Goal: Information Seeking & Learning: Learn about a topic

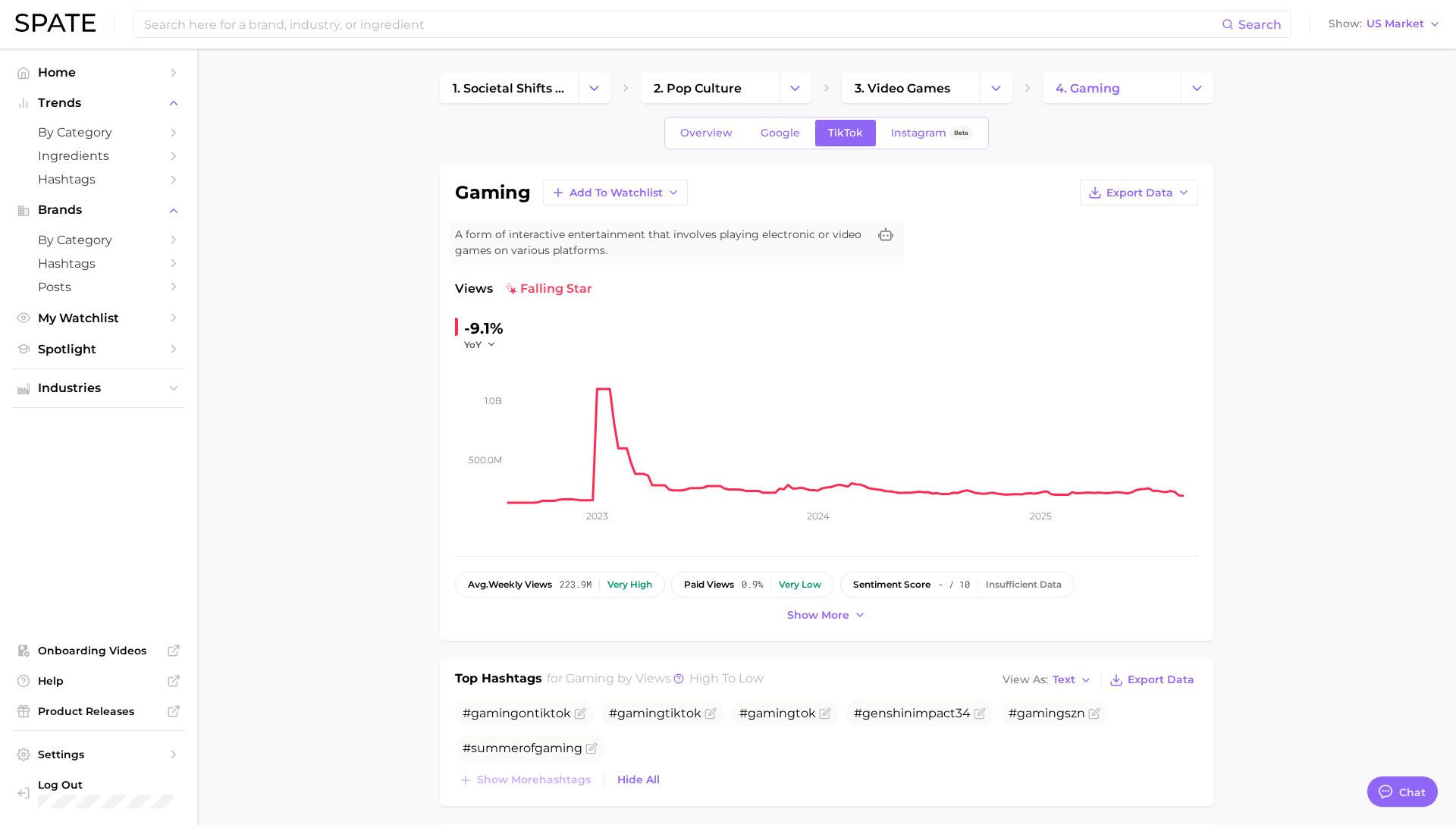
click at [1041, 117] on div "Overview Google TikTok Instagram Beta" at bounding box center [826, 132] width 774 height 33
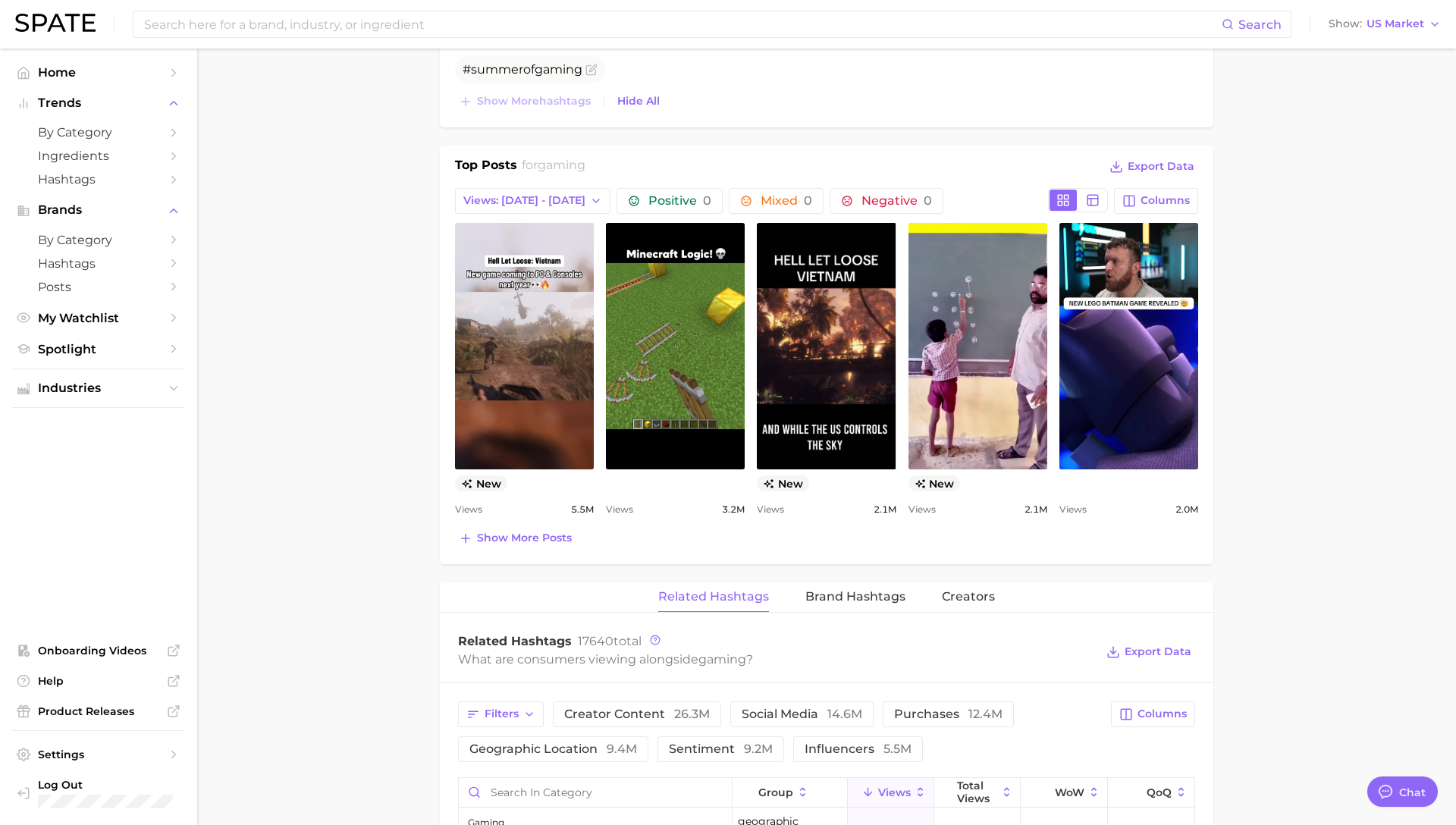
scroll to position [710, 0]
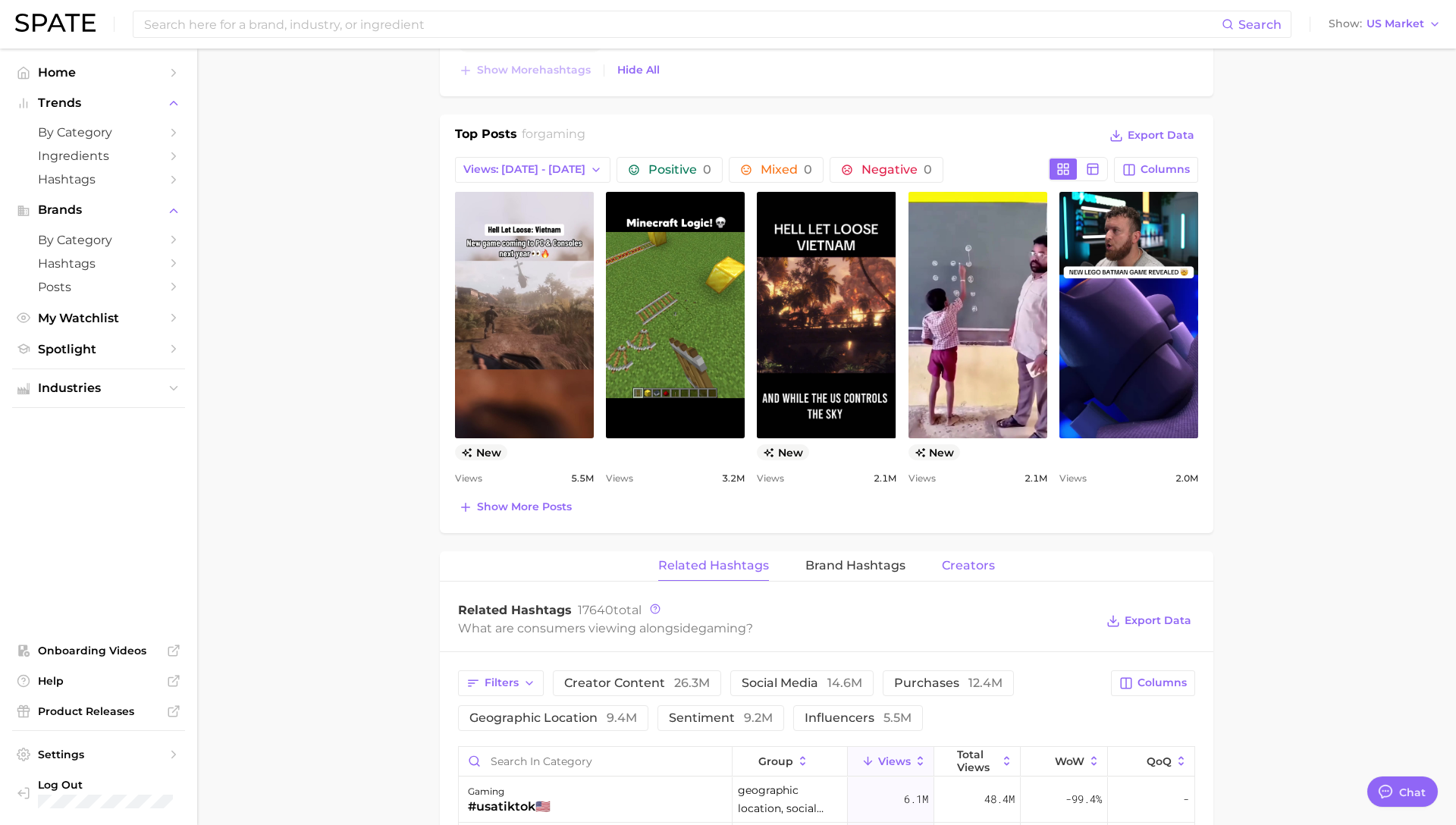
click at [960, 565] on span "Creators" at bounding box center [968, 566] width 53 height 13
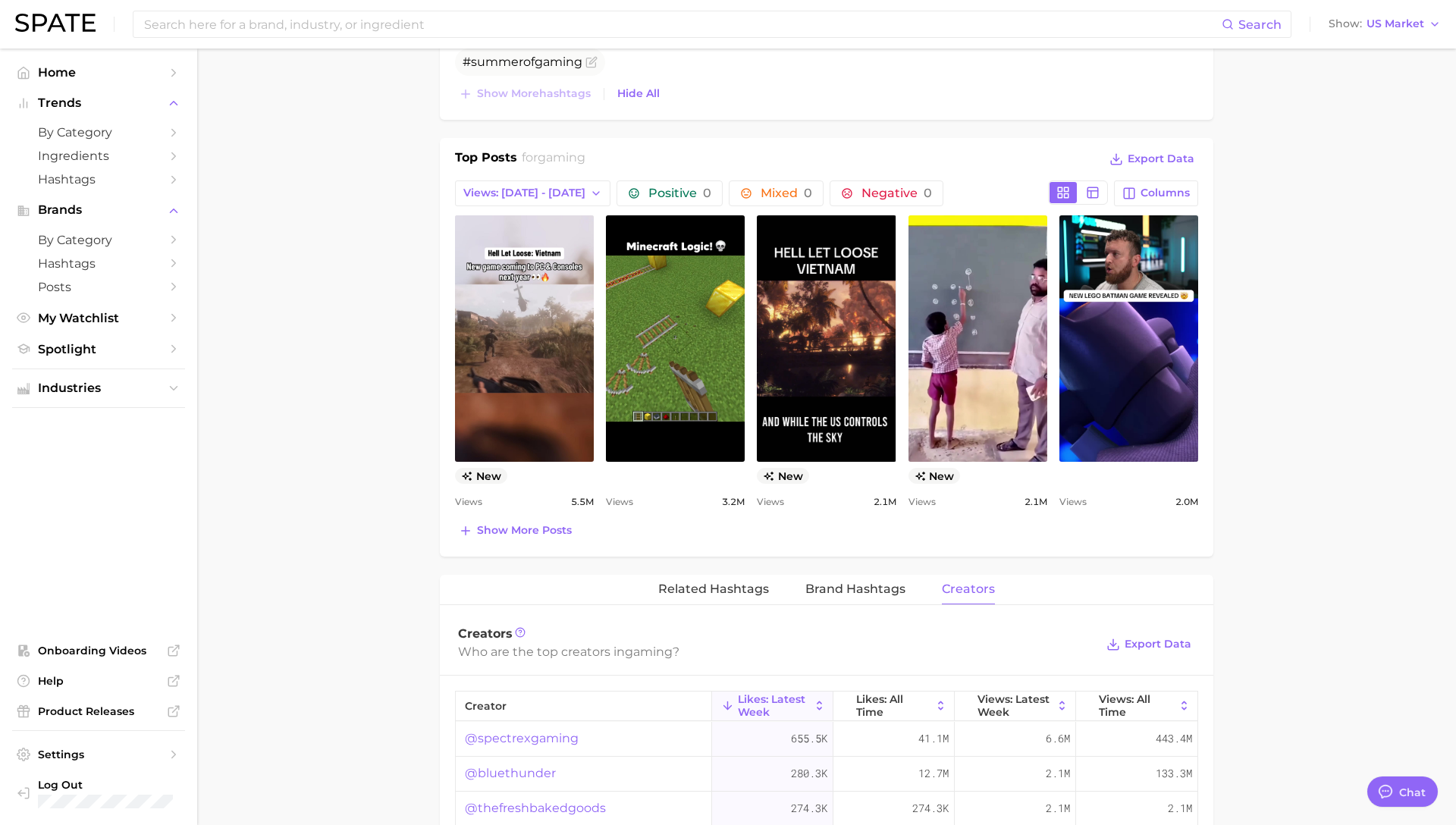
scroll to position [908, 0]
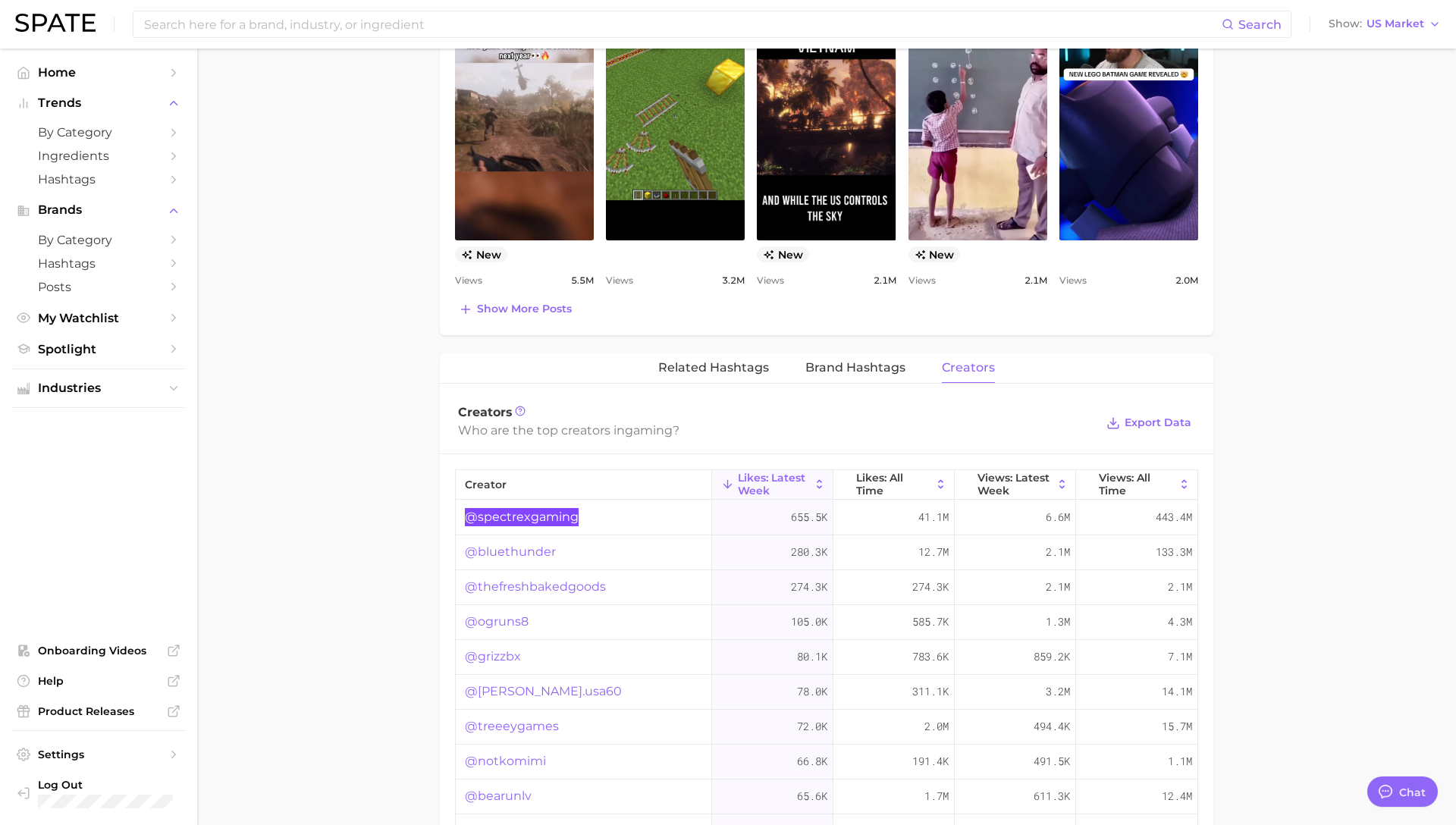
drag, startPoint x: 549, startPoint y: 517, endPoint x: 1306, endPoint y: 2, distance: 915.6
click at [0, 0] on div "Search Show US Market Home Trends by Category Ingredients Hashtags Brands by Ca…" at bounding box center [728, 215] width 1456 height 2149
drag, startPoint x: 535, startPoint y: 548, endPoint x: 1268, endPoint y: 48, distance: 887.3
click at [0, 0] on div "Search Show US Market Home Trends by Category Ingredients Hashtags Brands by Ca…" at bounding box center [728, 215] width 1456 height 2149
click at [434, 555] on main "1. societal shifts & culture 2. pop culture 3. video games 4. gaming Overview G…" at bounding box center [827, 215] width 1259 height 2149
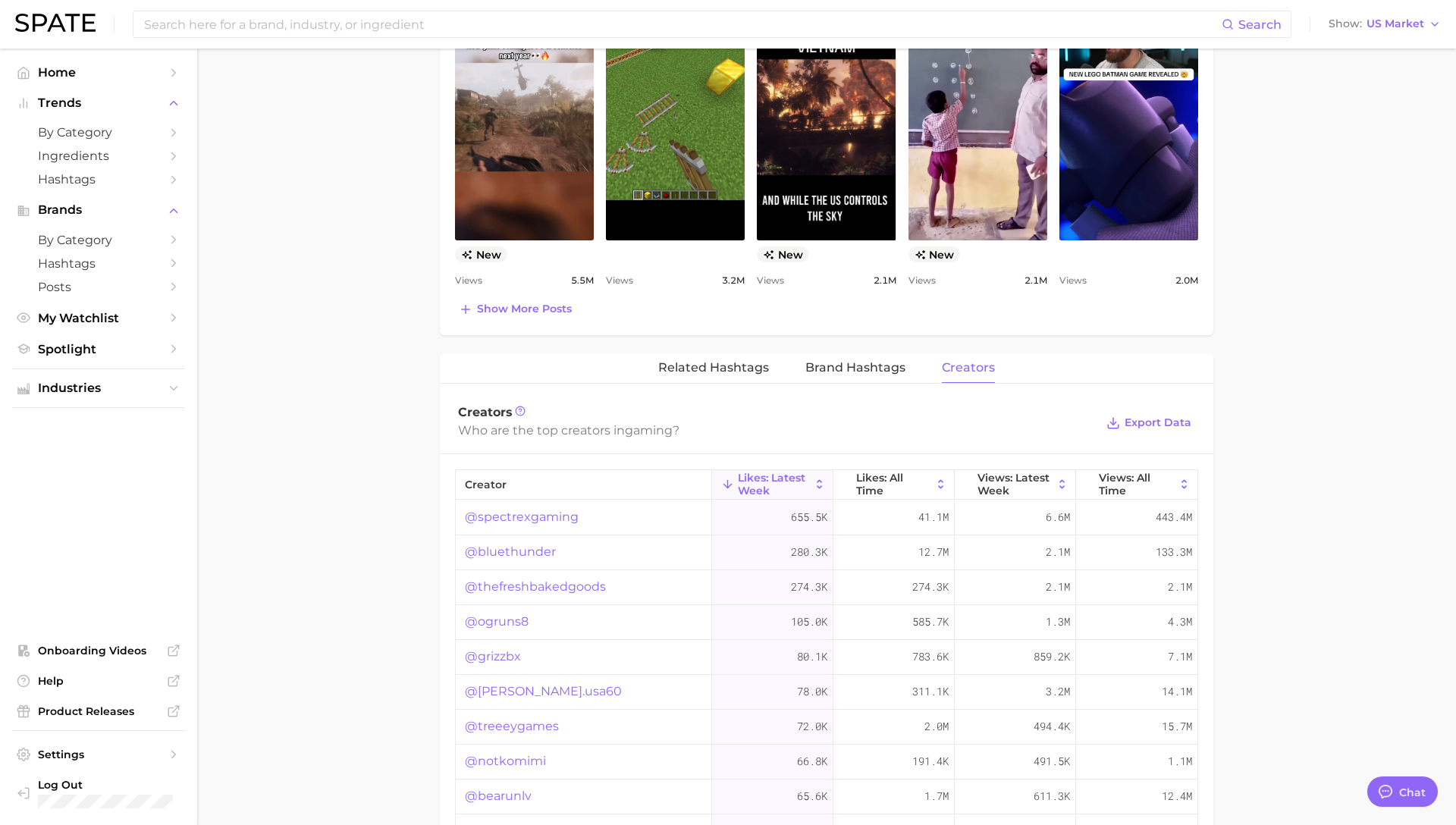
click at [499, 580] on link "@thefreshbakedgoods" at bounding box center [536, 586] width 141 height 18
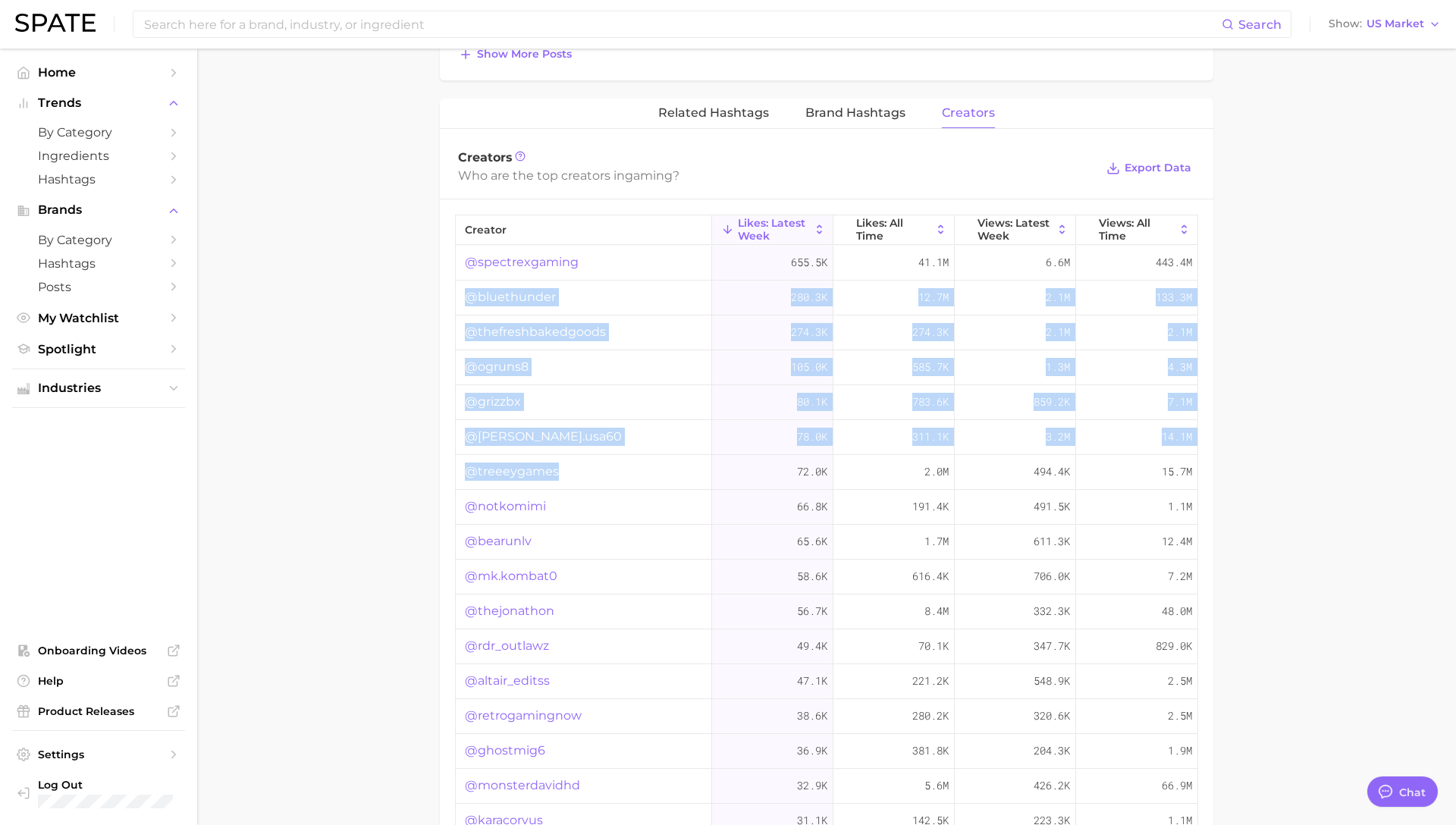
scroll to position [1168, 0]
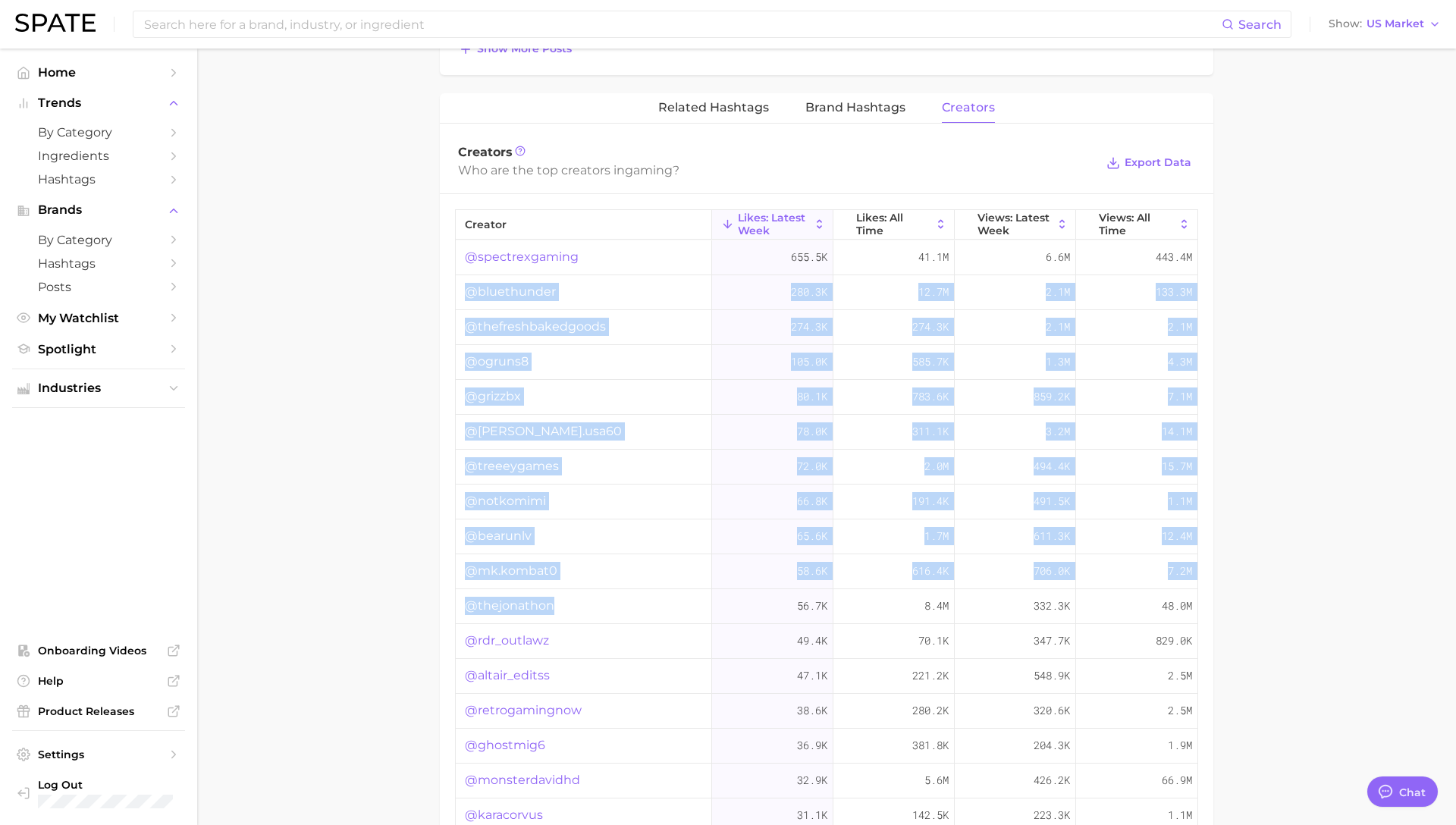
drag, startPoint x: 586, startPoint y: 371, endPoint x: 604, endPoint y: 602, distance: 231.7
click at [604, 602] on div "@spectrexgaming 655.5k 41.1m 6.6m 443.4m @bluethunder 280.3k 12.7m 2.1m 133.3m …" at bounding box center [827, 589] width 742 height 697
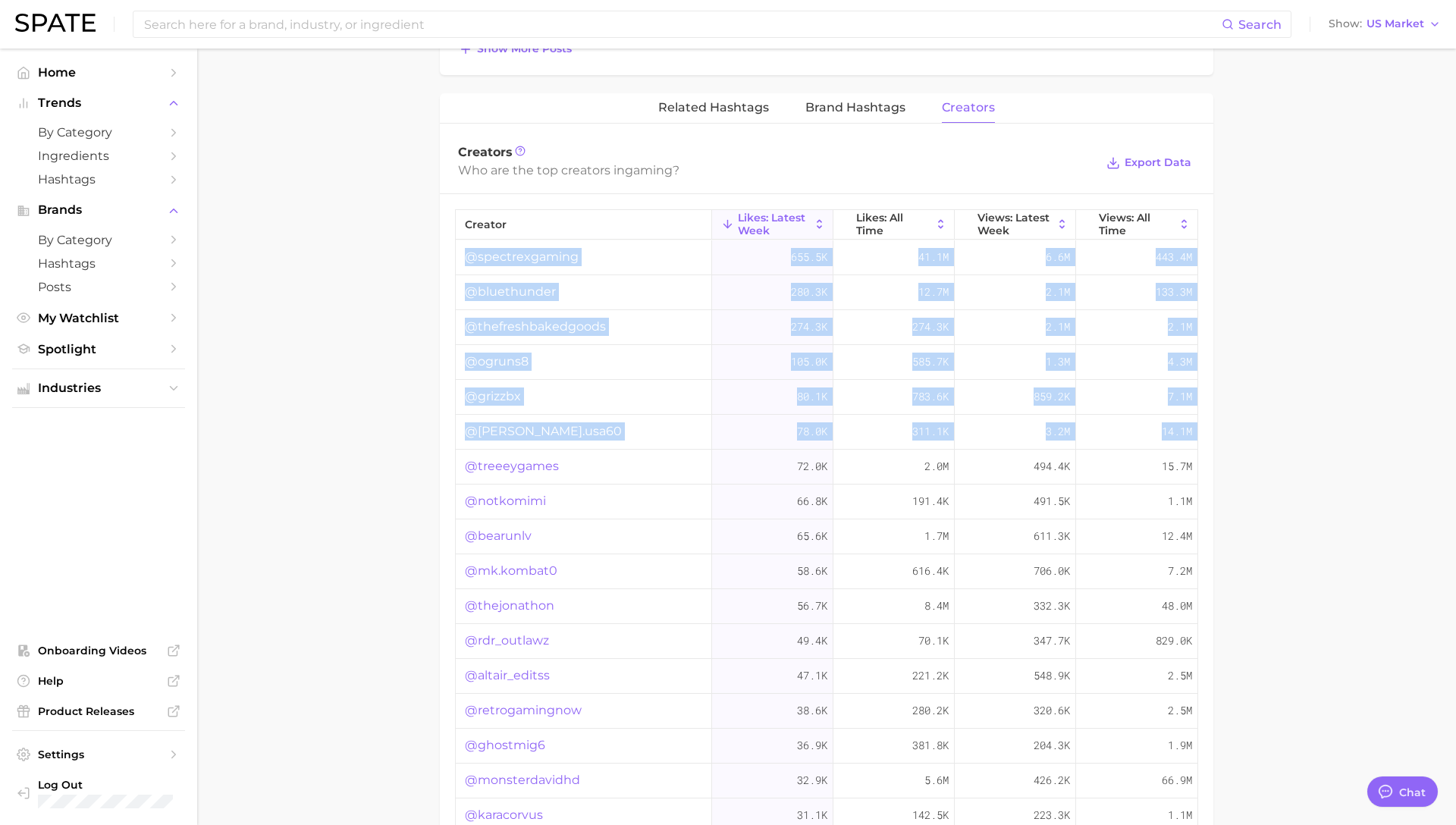
drag, startPoint x: 460, startPoint y: 241, endPoint x: 604, endPoint y: 456, distance: 258.8
click at [604, 456] on div "@spectrexgaming 655.5k 41.1m 6.6m 443.4m @bluethunder 280.3k 12.7m 2.1m 133.3m …" at bounding box center [827, 589] width 742 height 697
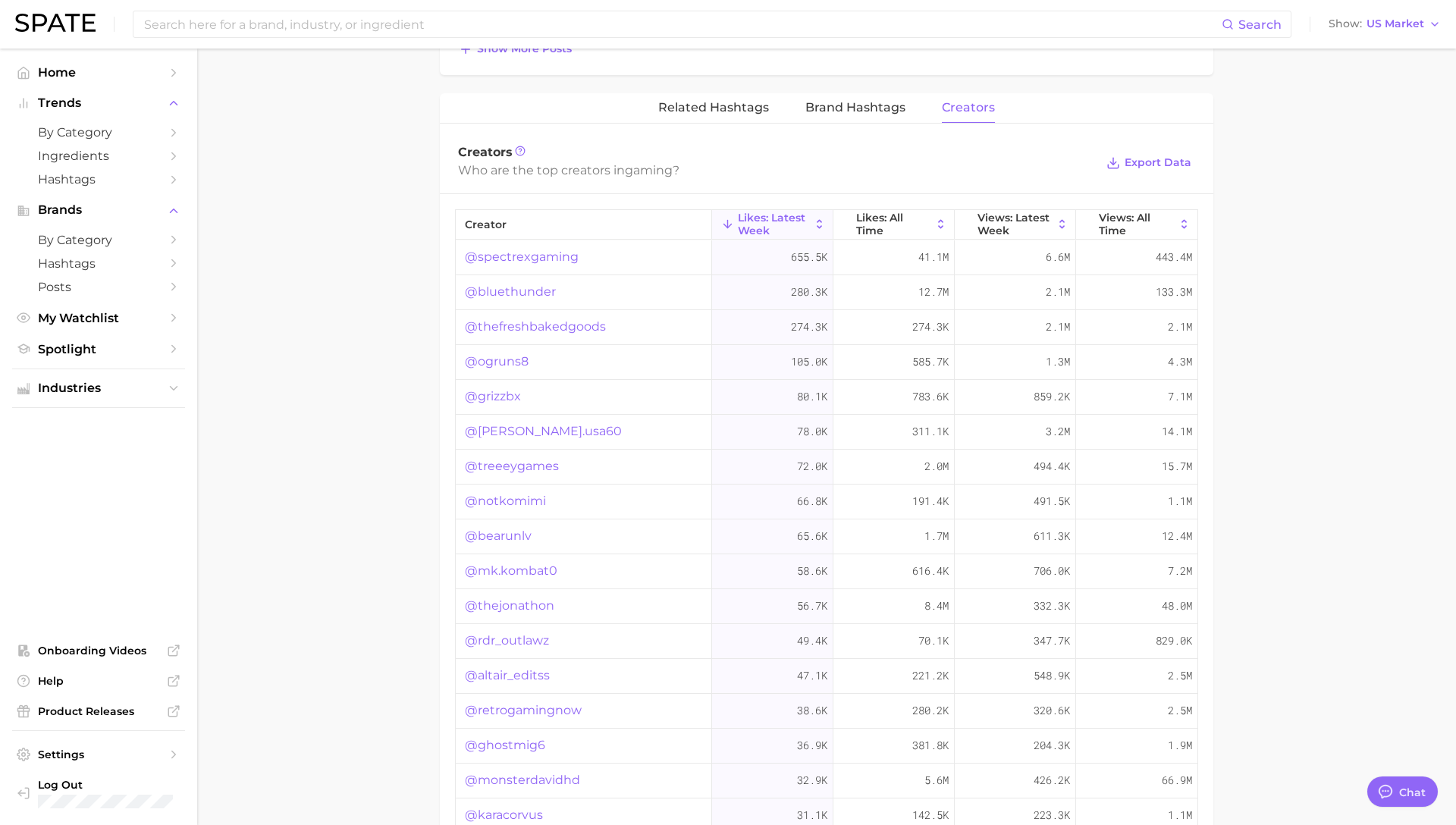
click at [1129, 167] on span "Export Data" at bounding box center [1158, 163] width 67 height 13
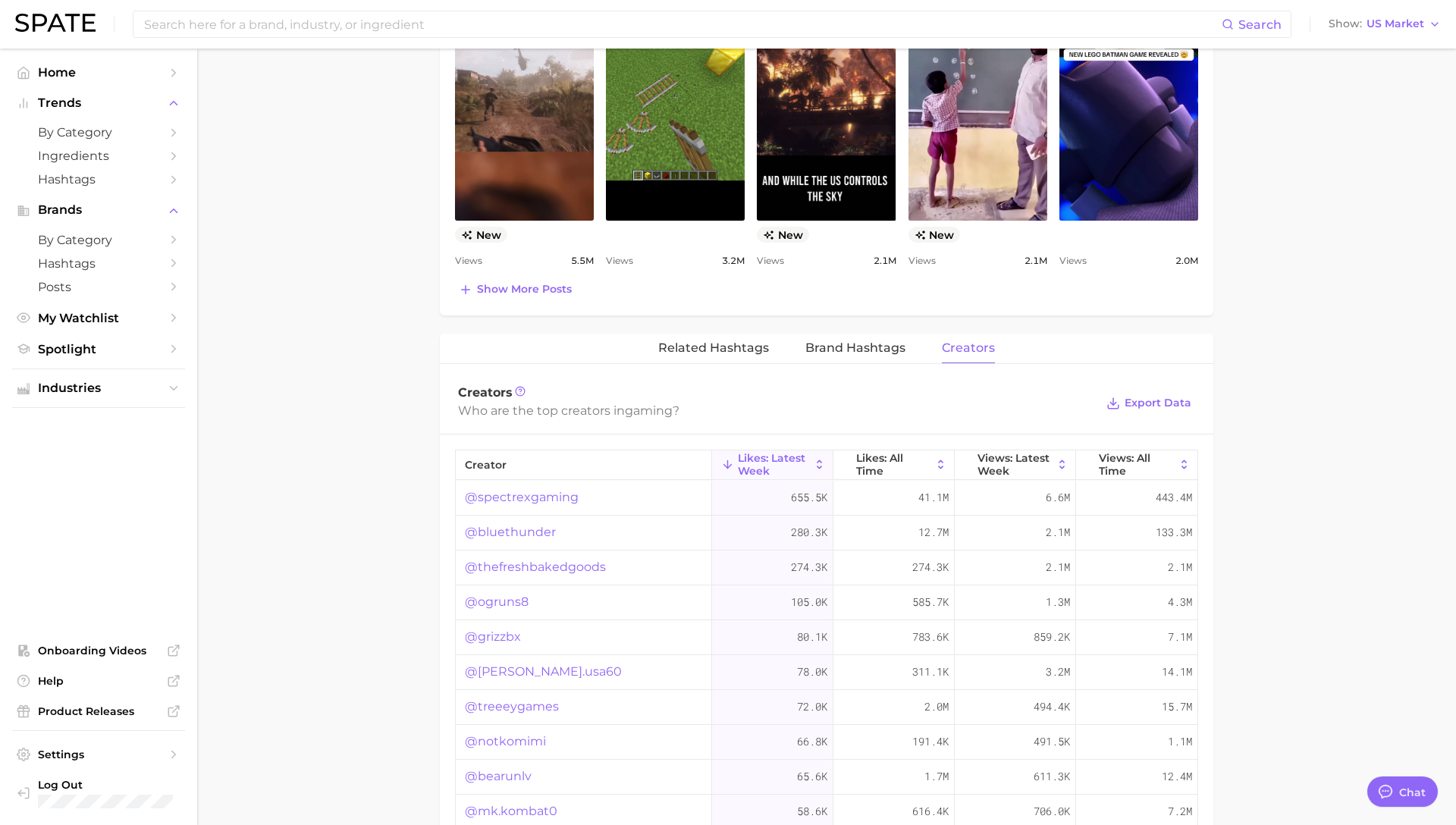
scroll to position [905, 0]
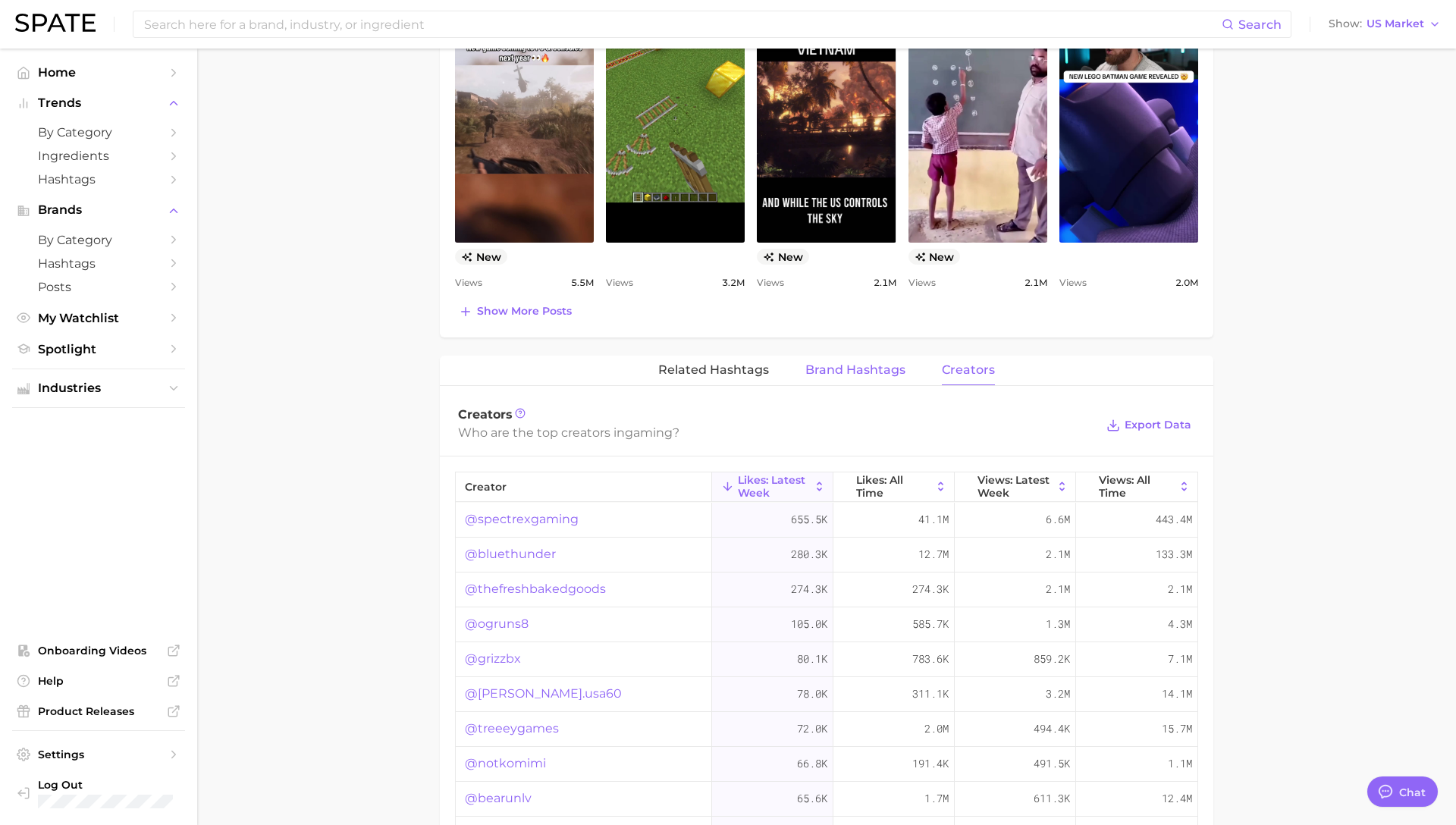
click at [867, 363] on span "Brand Hashtags" at bounding box center [855, 370] width 100 height 13
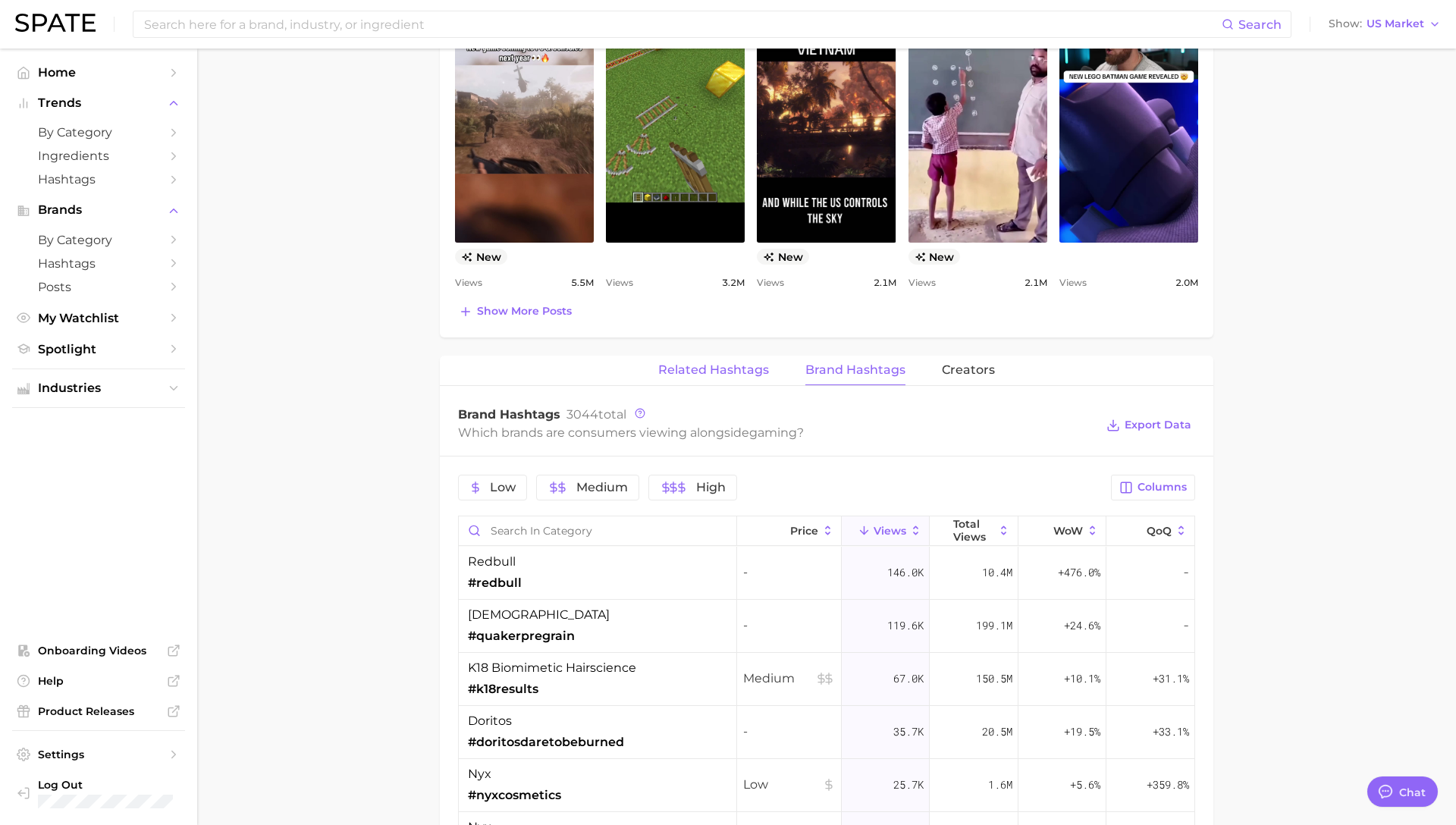
click at [749, 371] on span "Related Hashtags" at bounding box center [714, 370] width 111 height 13
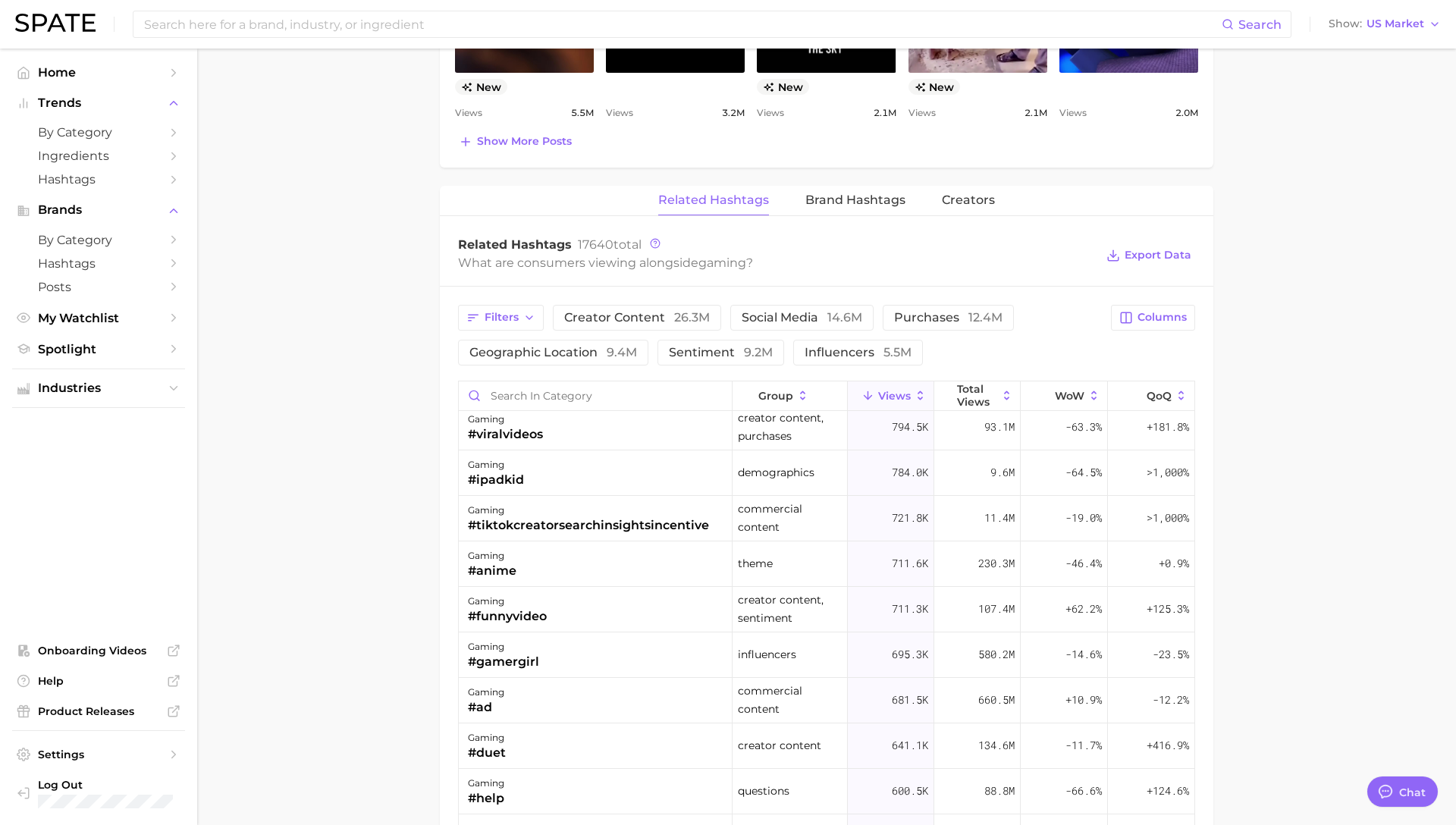
scroll to position [935, 0]
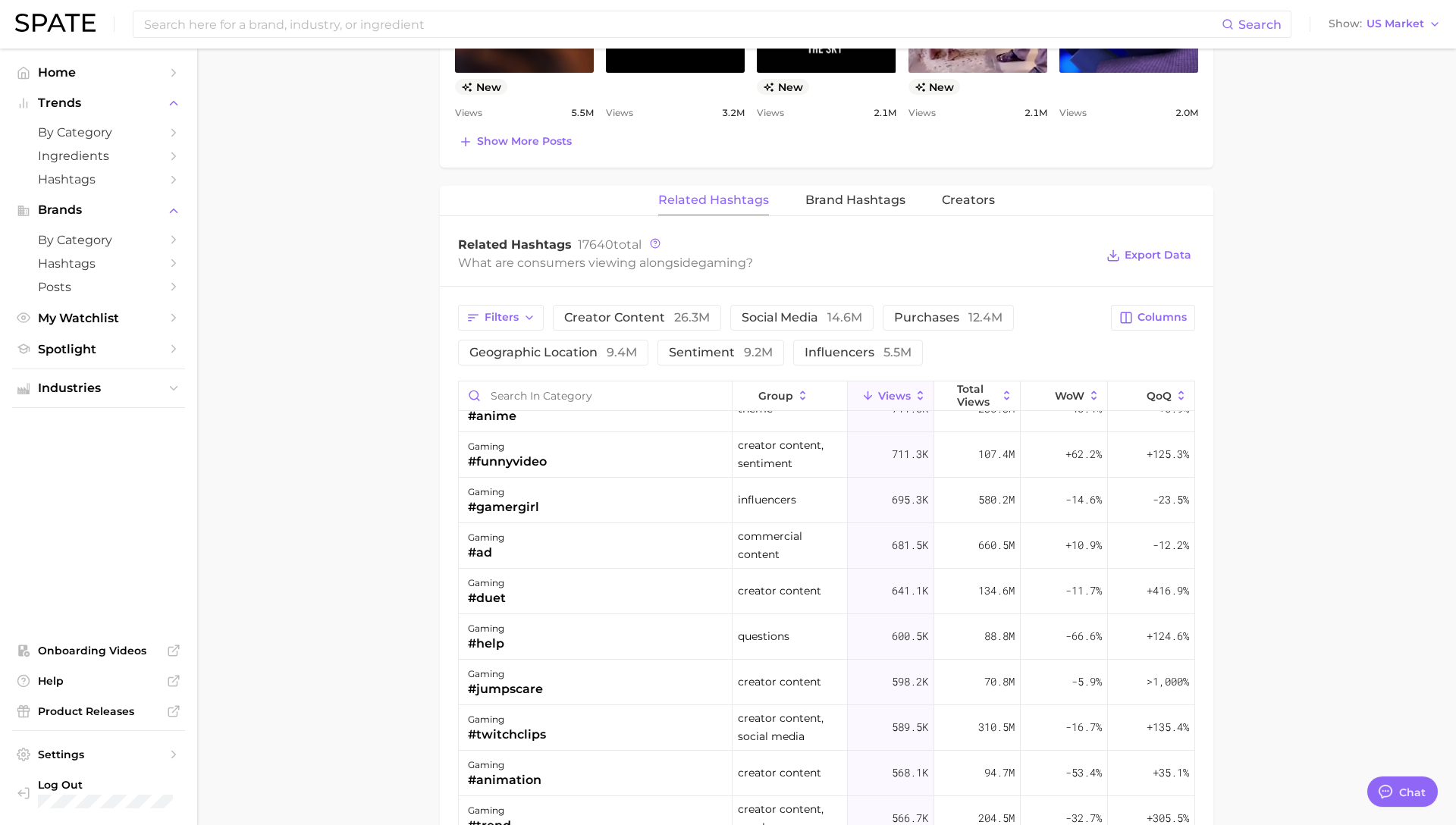
click at [1408, 425] on main "1. societal shifts & culture 2. pop culture 3. video games 4. gaming Overview G…" at bounding box center [827, 136] width 1259 height 2327
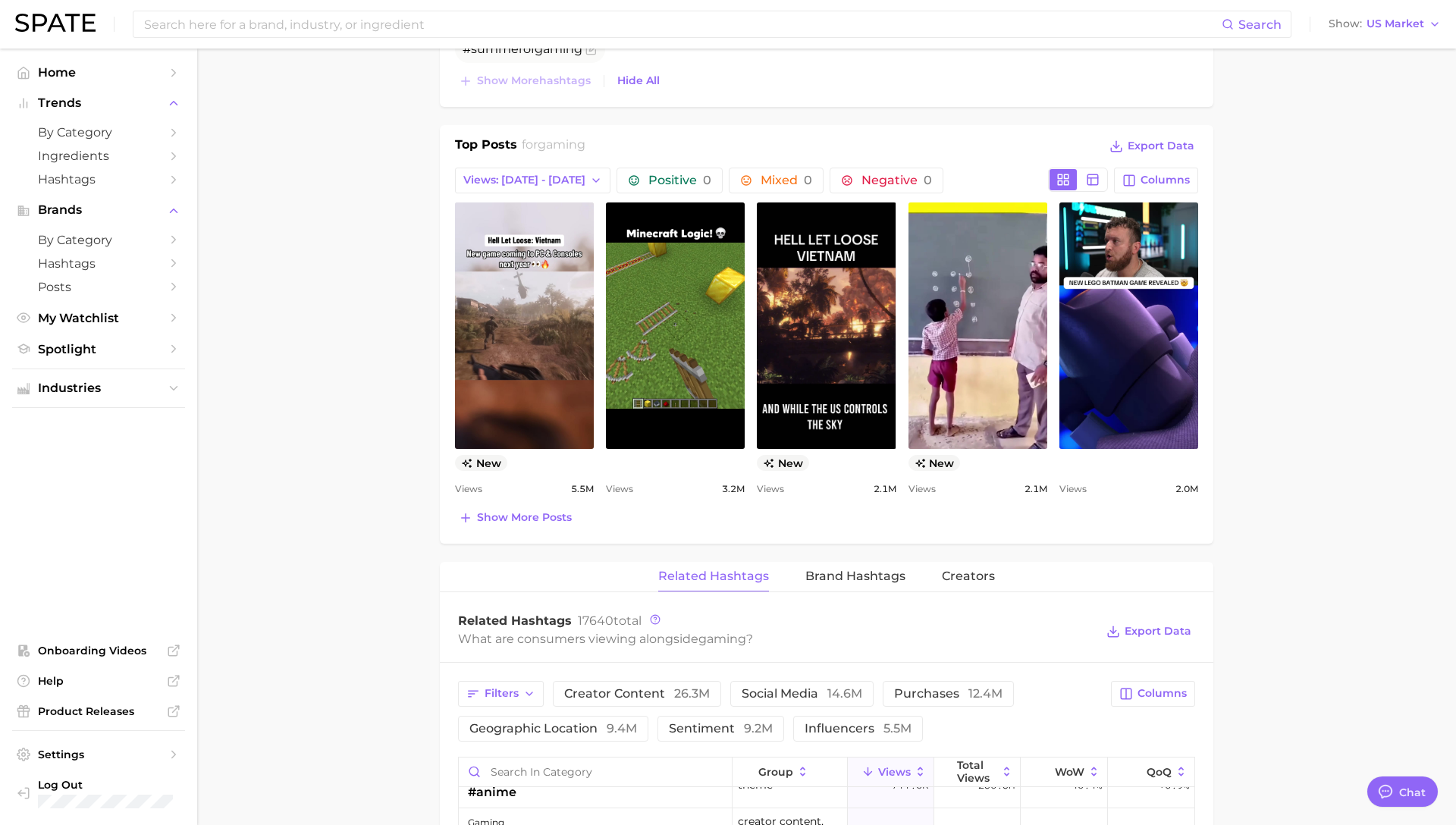
scroll to position [727, 0]
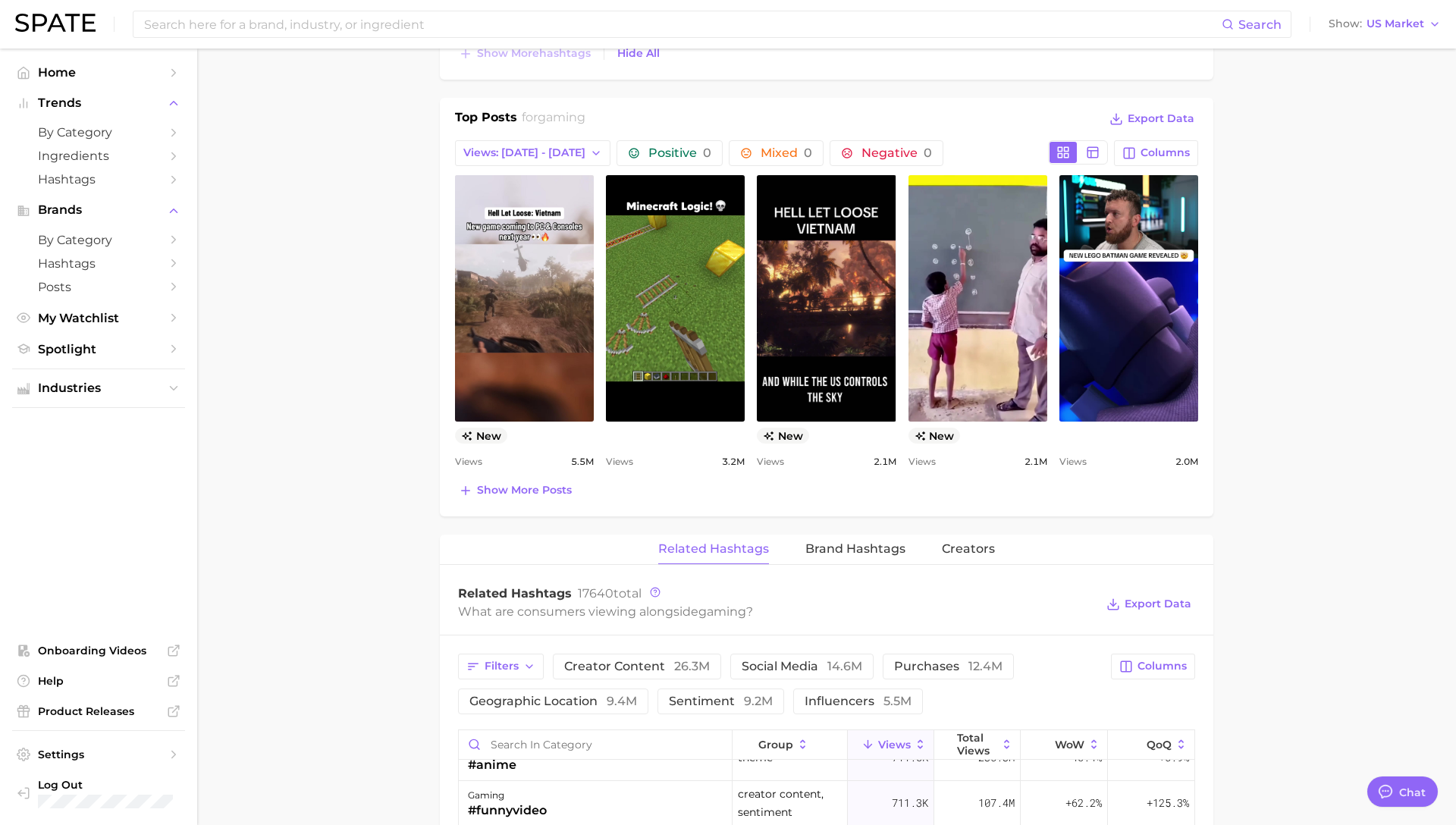
click at [951, 586] on div "Related Hashtags 17640 total" at bounding box center [776, 593] width 637 height 15
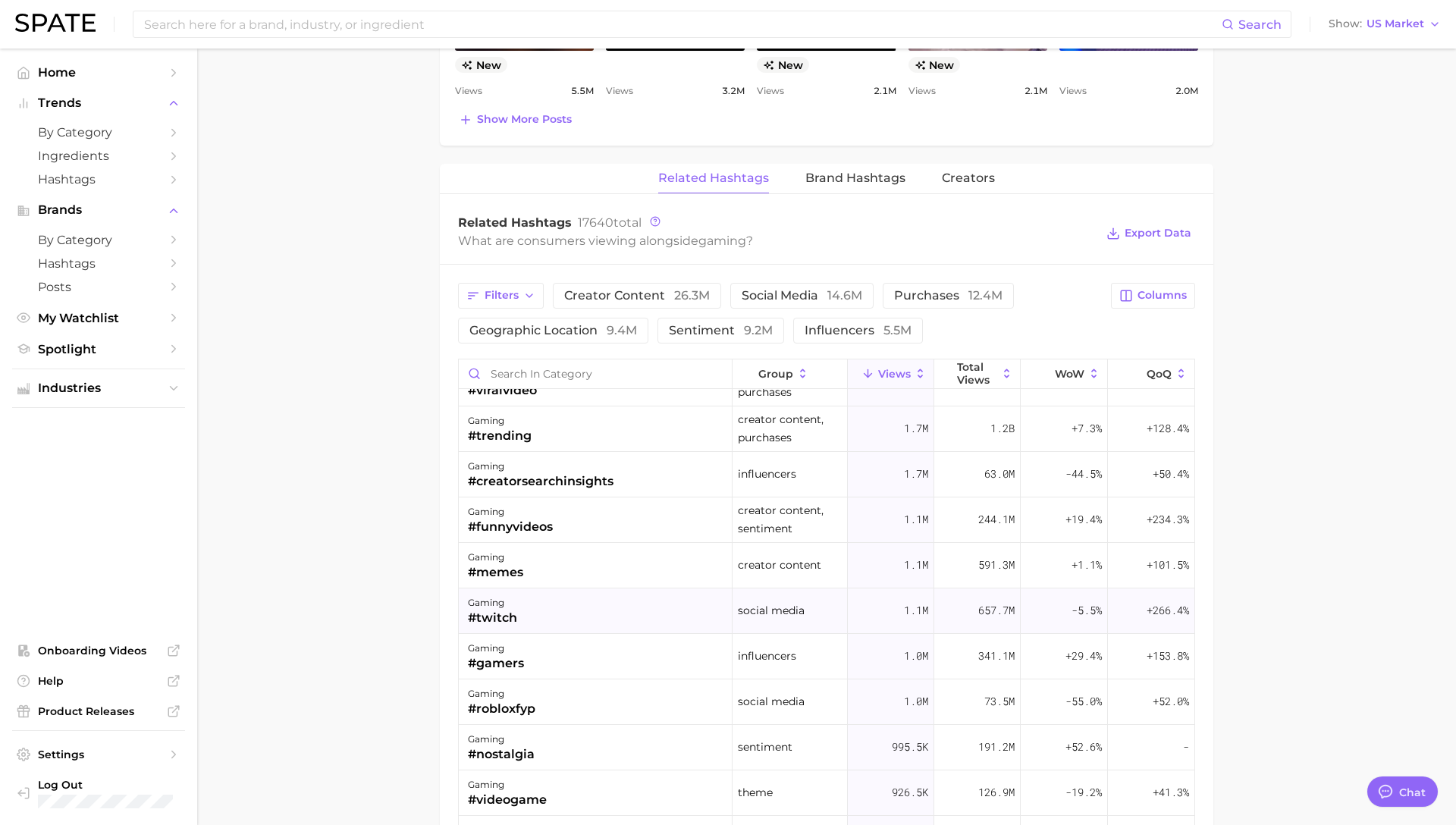
scroll to position [404, 0]
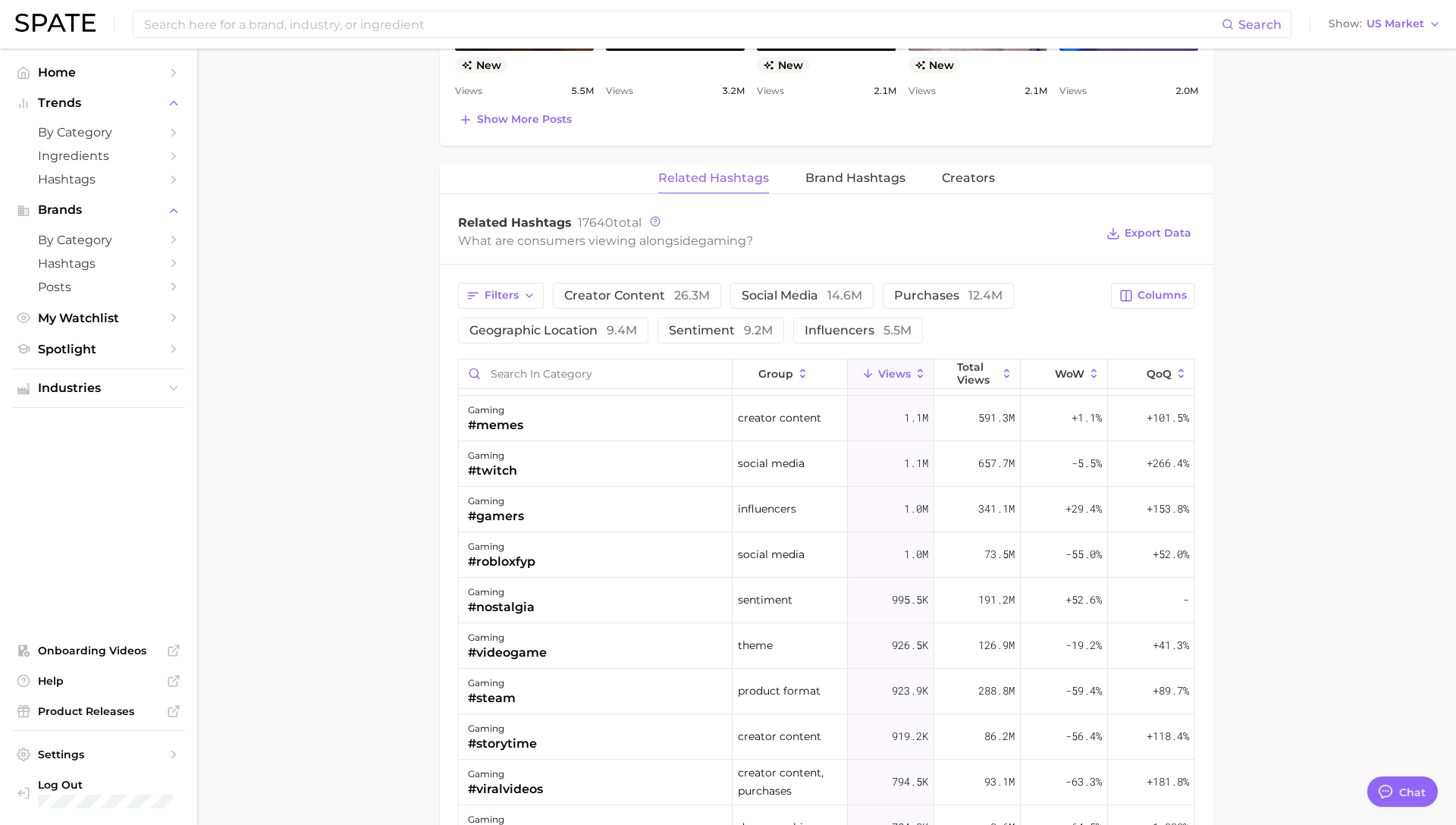
click at [414, 694] on main "1. societal shifts & culture 2. pop culture 3. video games 4. gaming Overview G…" at bounding box center [827, 114] width 1259 height 2327
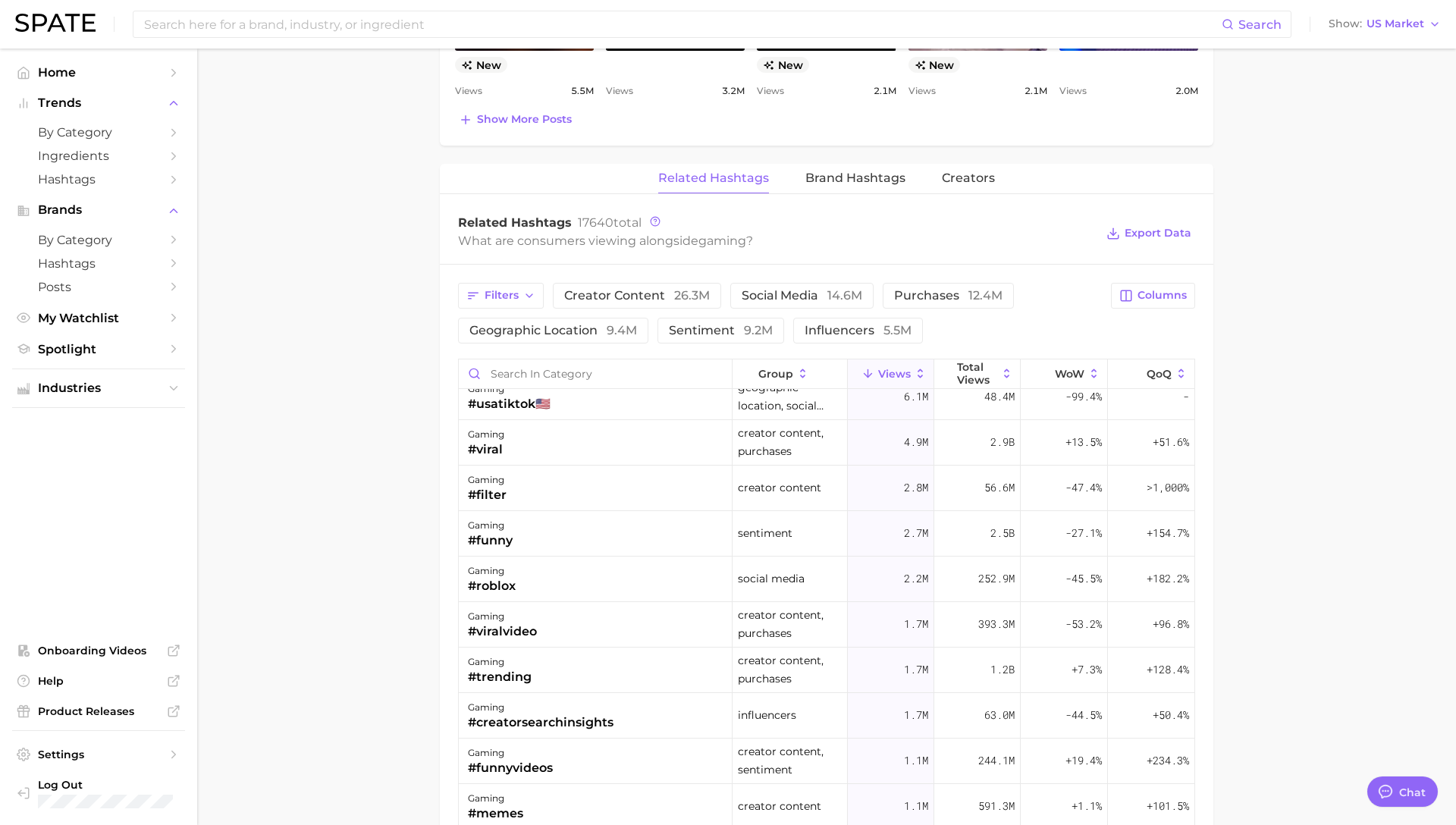
scroll to position [0, 0]
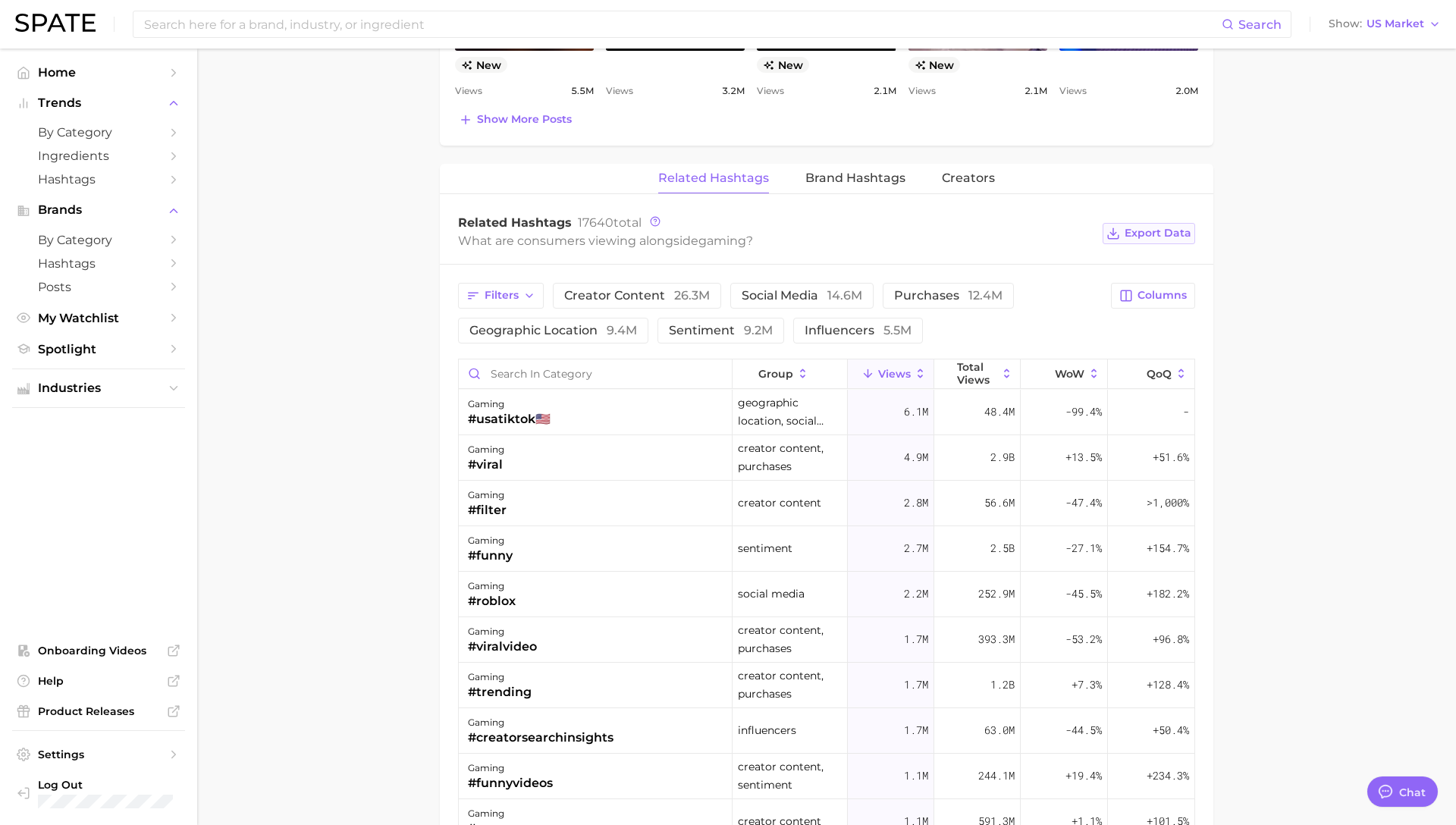
click at [1135, 228] on span "Export Data" at bounding box center [1158, 233] width 67 height 13
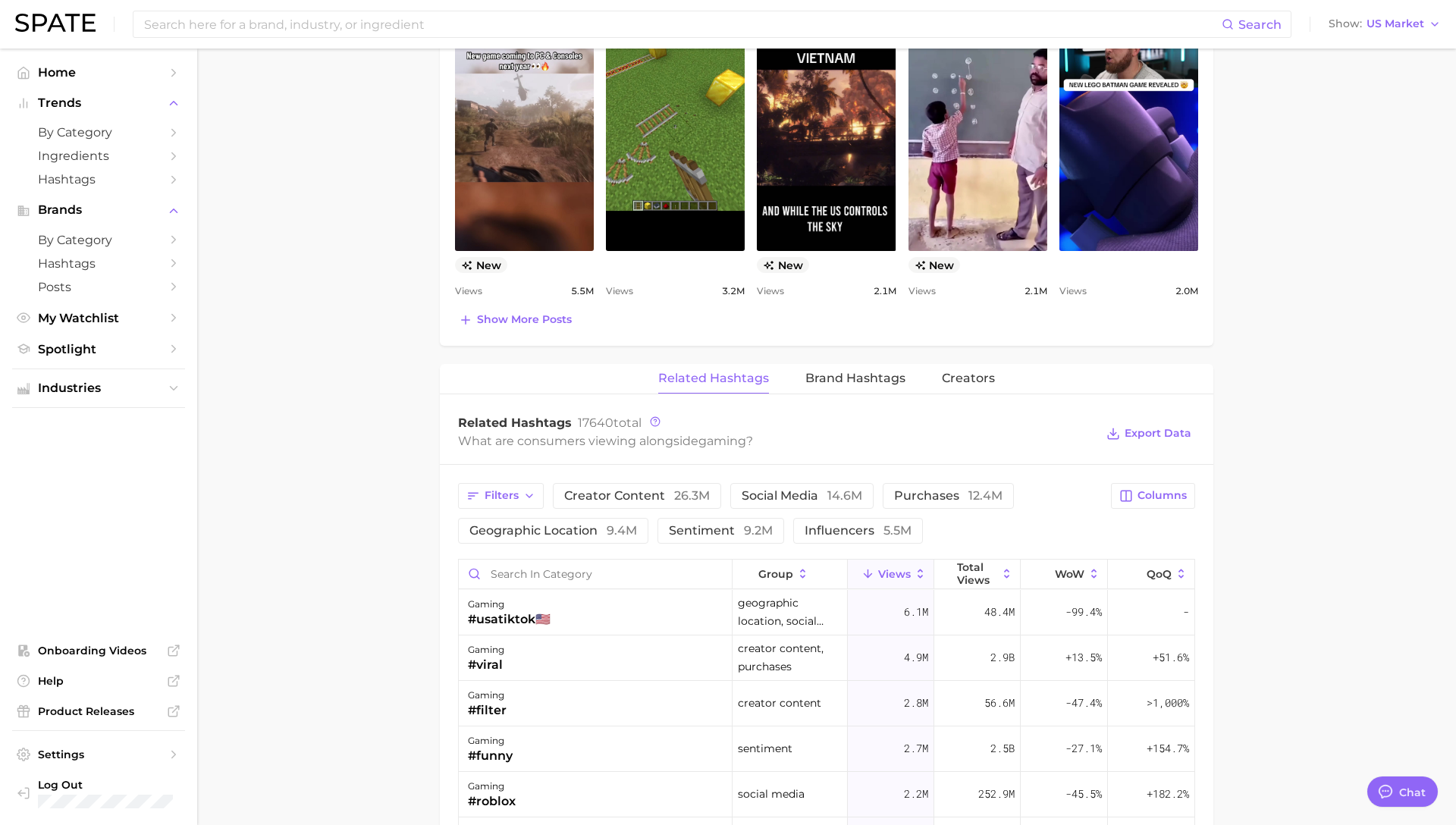
scroll to position [936, 0]
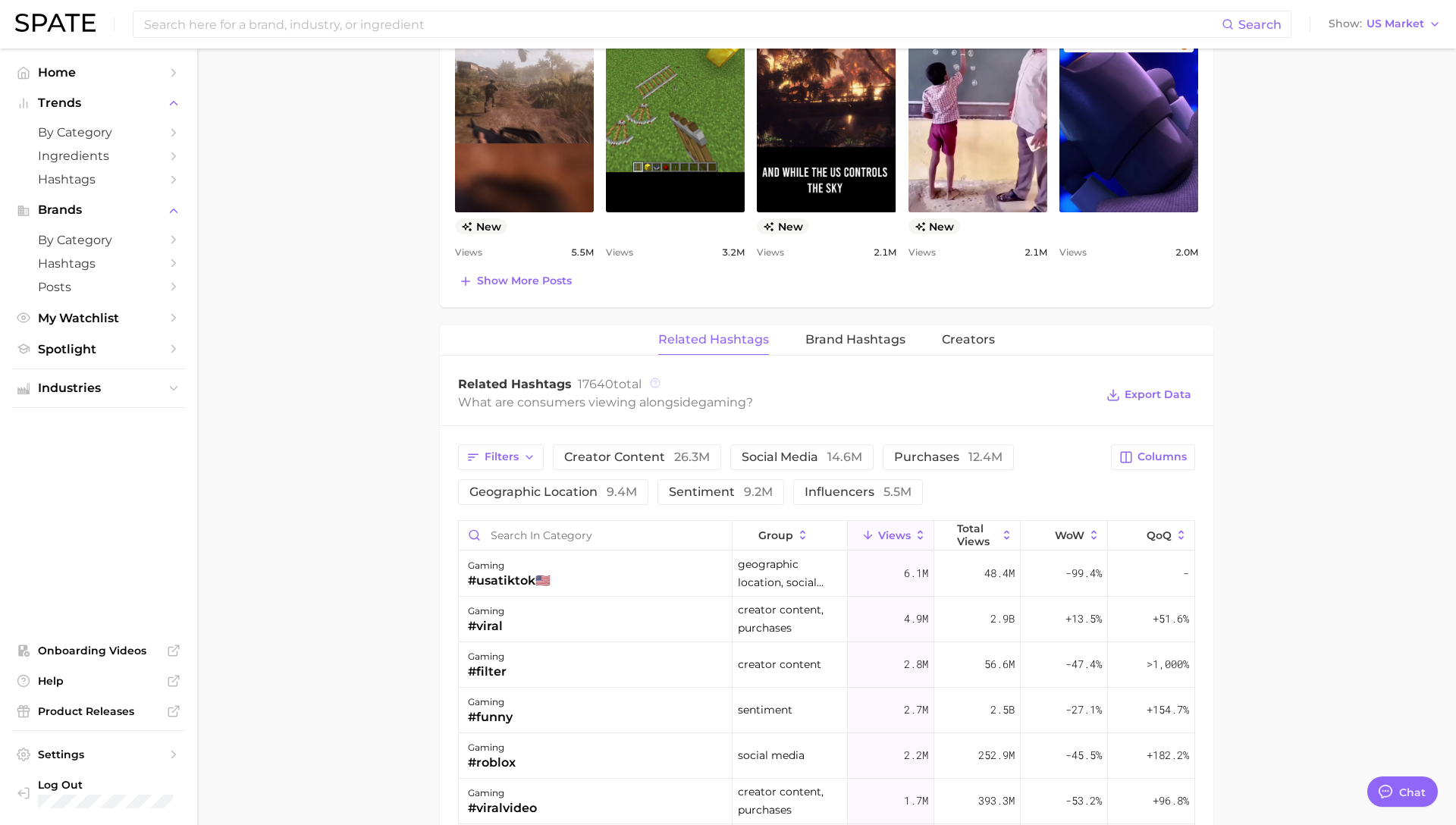
click at [656, 385] on icon at bounding box center [655, 382] width 10 height 10
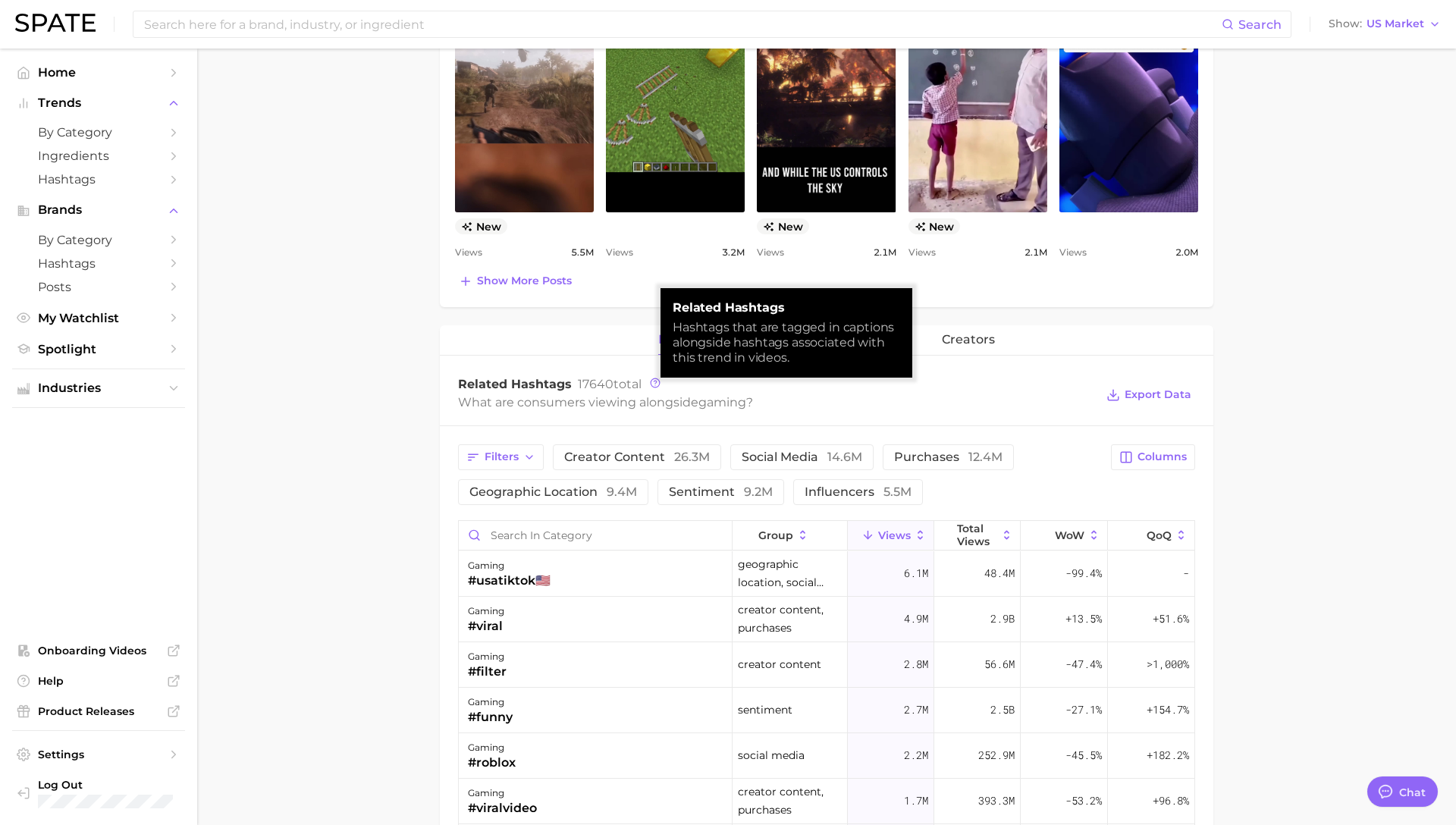
click at [716, 347] on div "Hashtags that are tagged in captions alongside hashtags associated with this tr…" at bounding box center [786, 342] width 228 height 45
copy div "Hashtags that are tagged in captions alongside hashtags associated with this tr…"
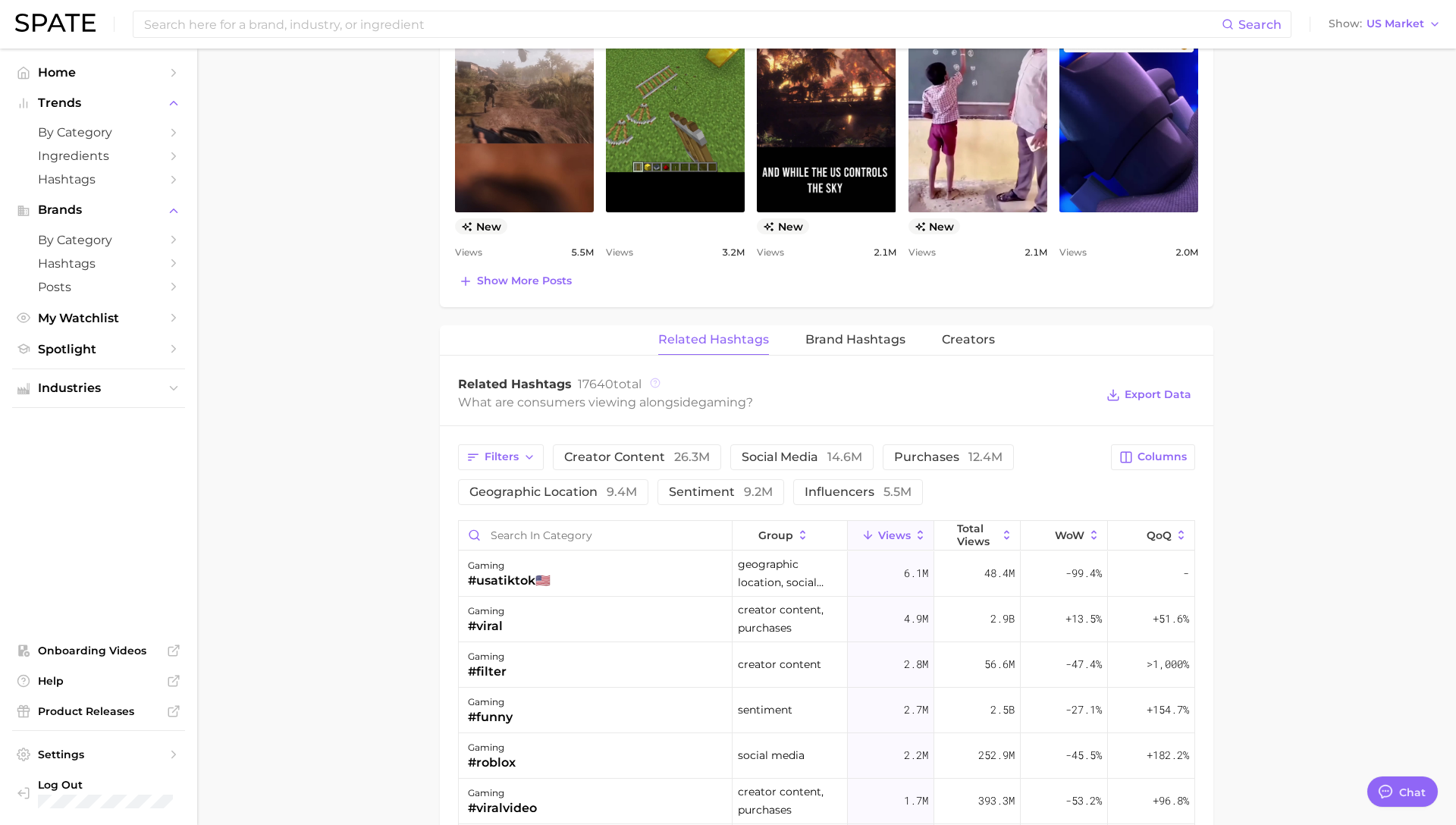
click at [650, 386] on icon at bounding box center [655, 382] width 10 height 10
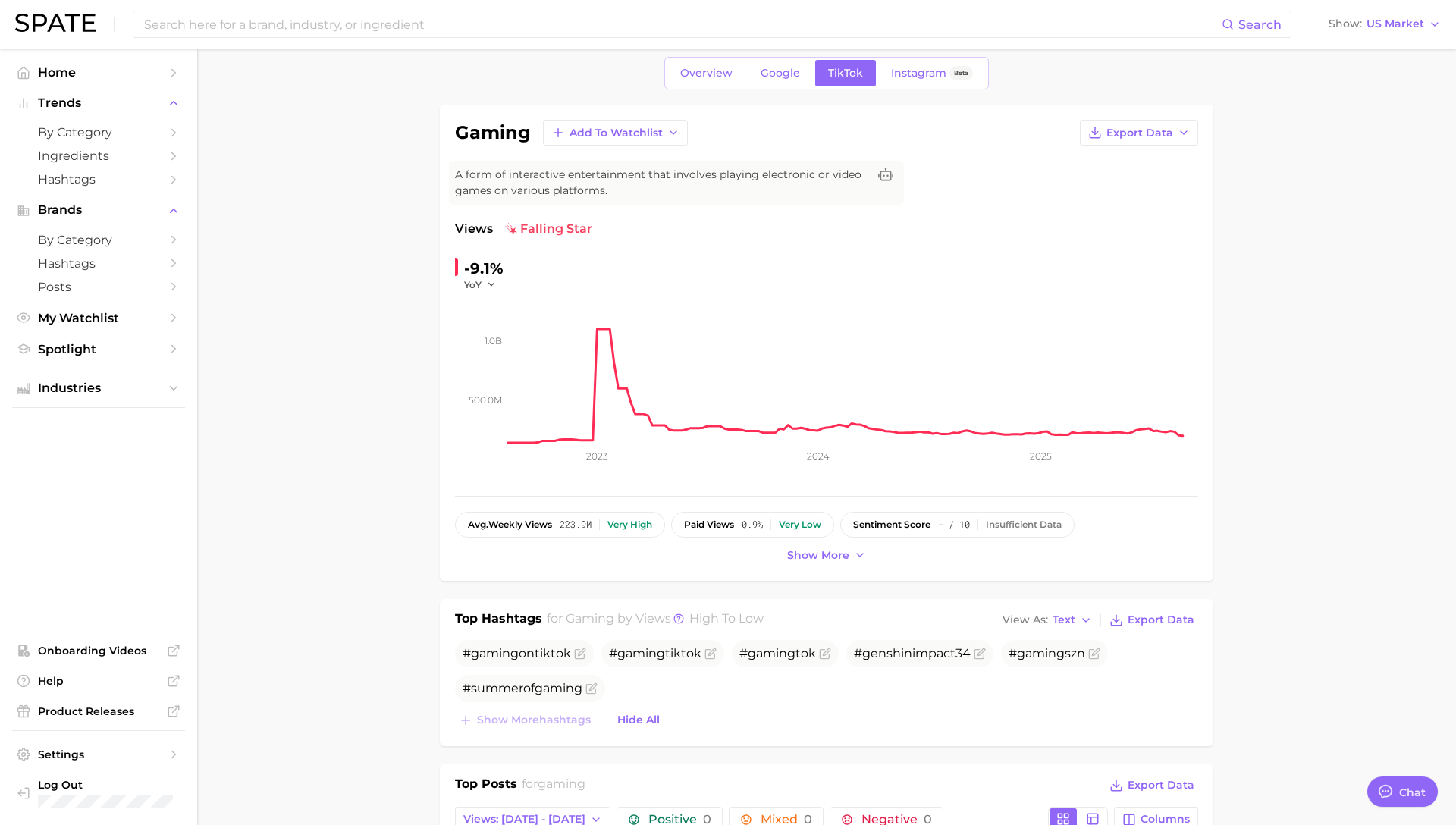
scroll to position [0, 0]
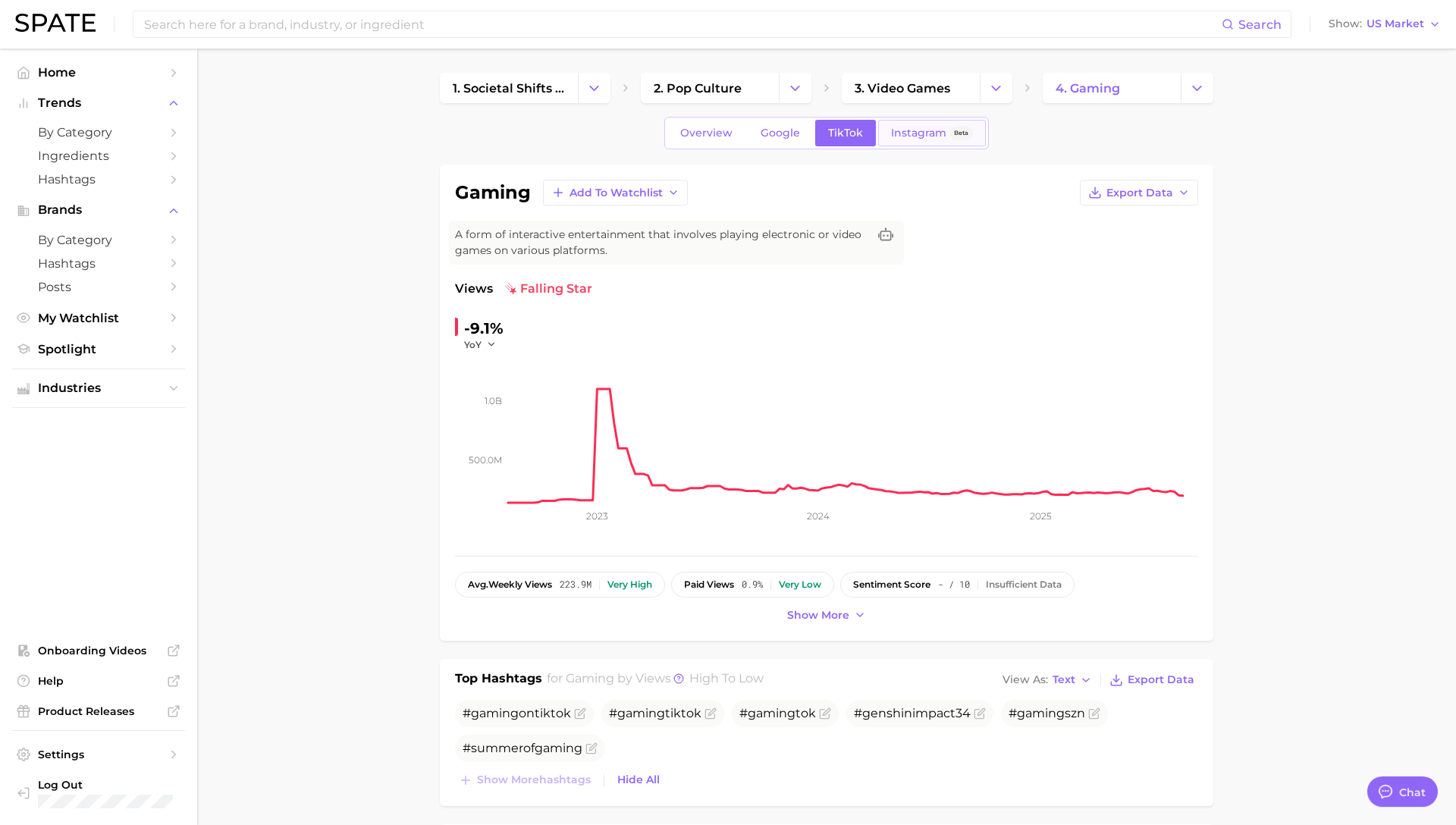
click at [916, 134] on span "Instagram" at bounding box center [919, 133] width 56 height 13
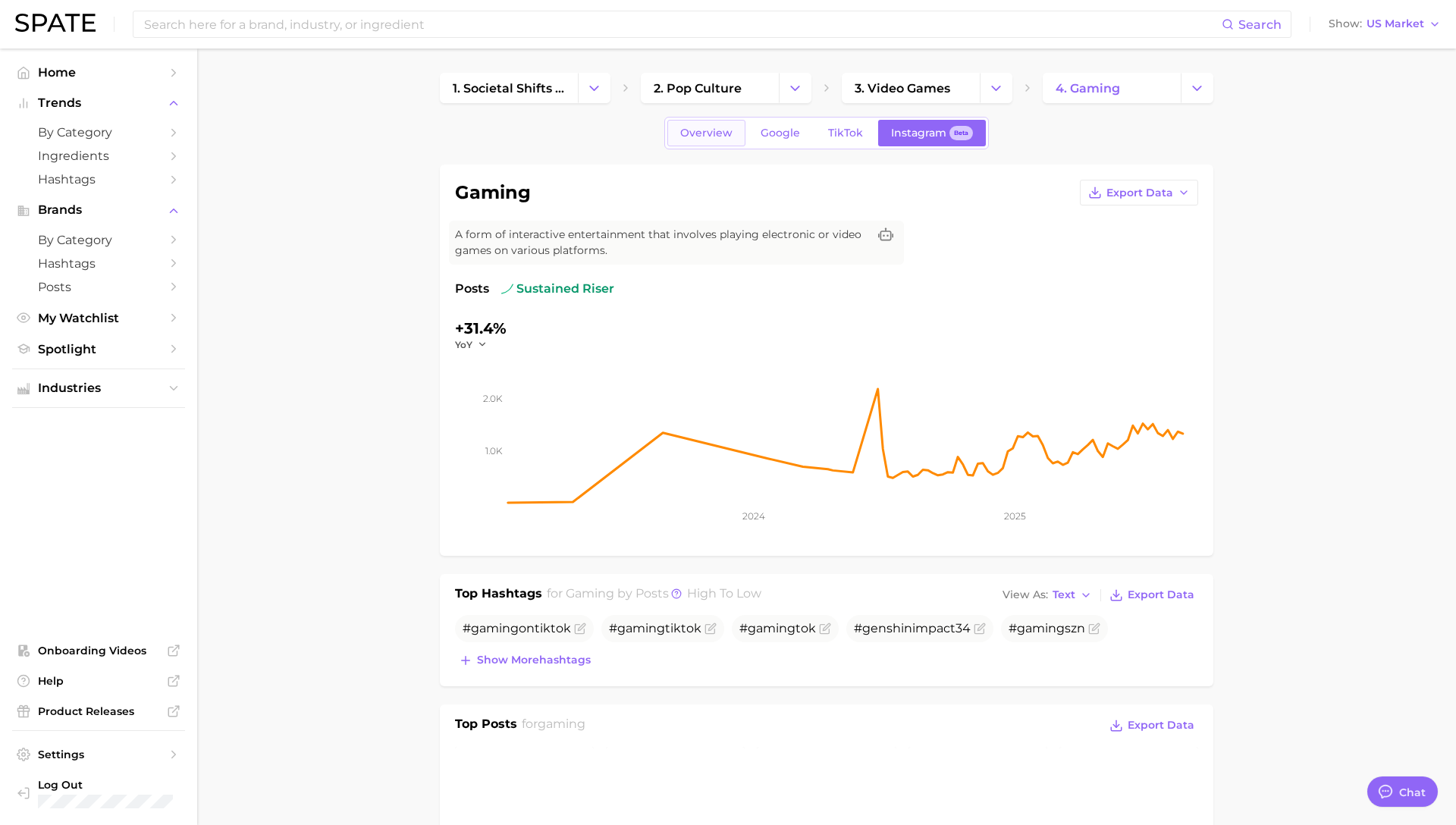
click at [714, 141] on link "Overview" at bounding box center [706, 132] width 78 height 26
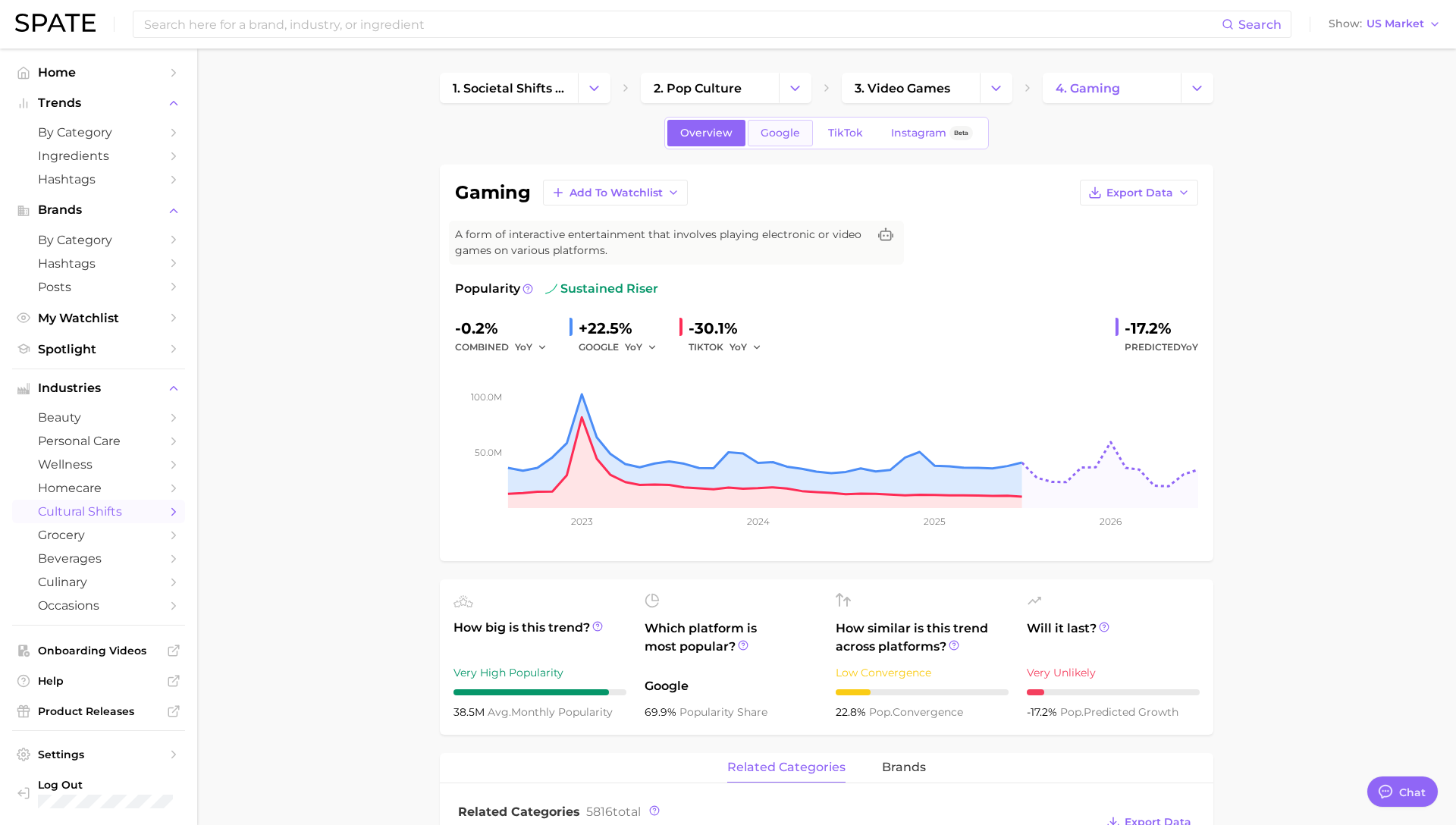
click at [766, 139] on link "Google" at bounding box center [781, 132] width 65 height 26
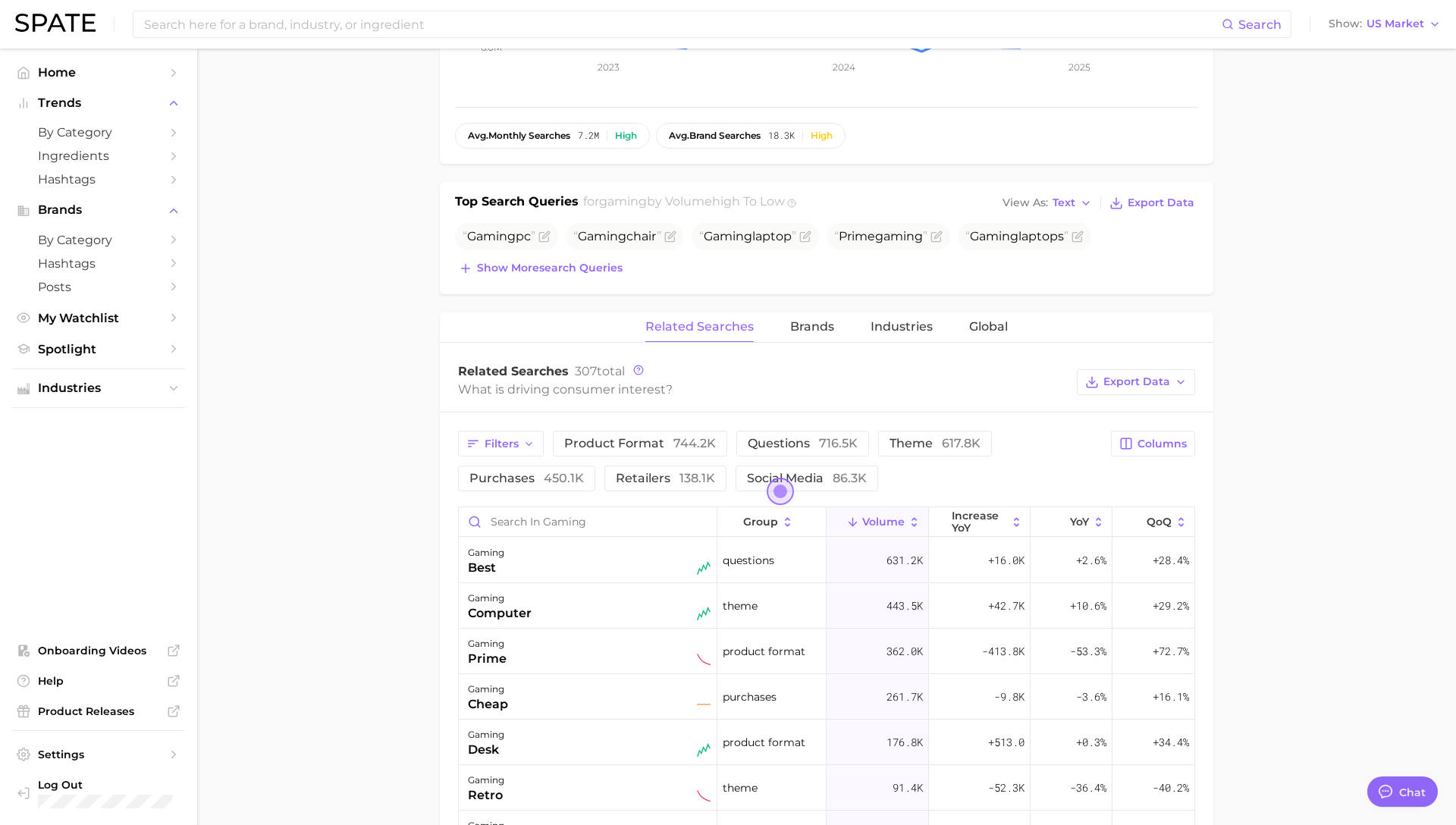
scroll to position [666, 0]
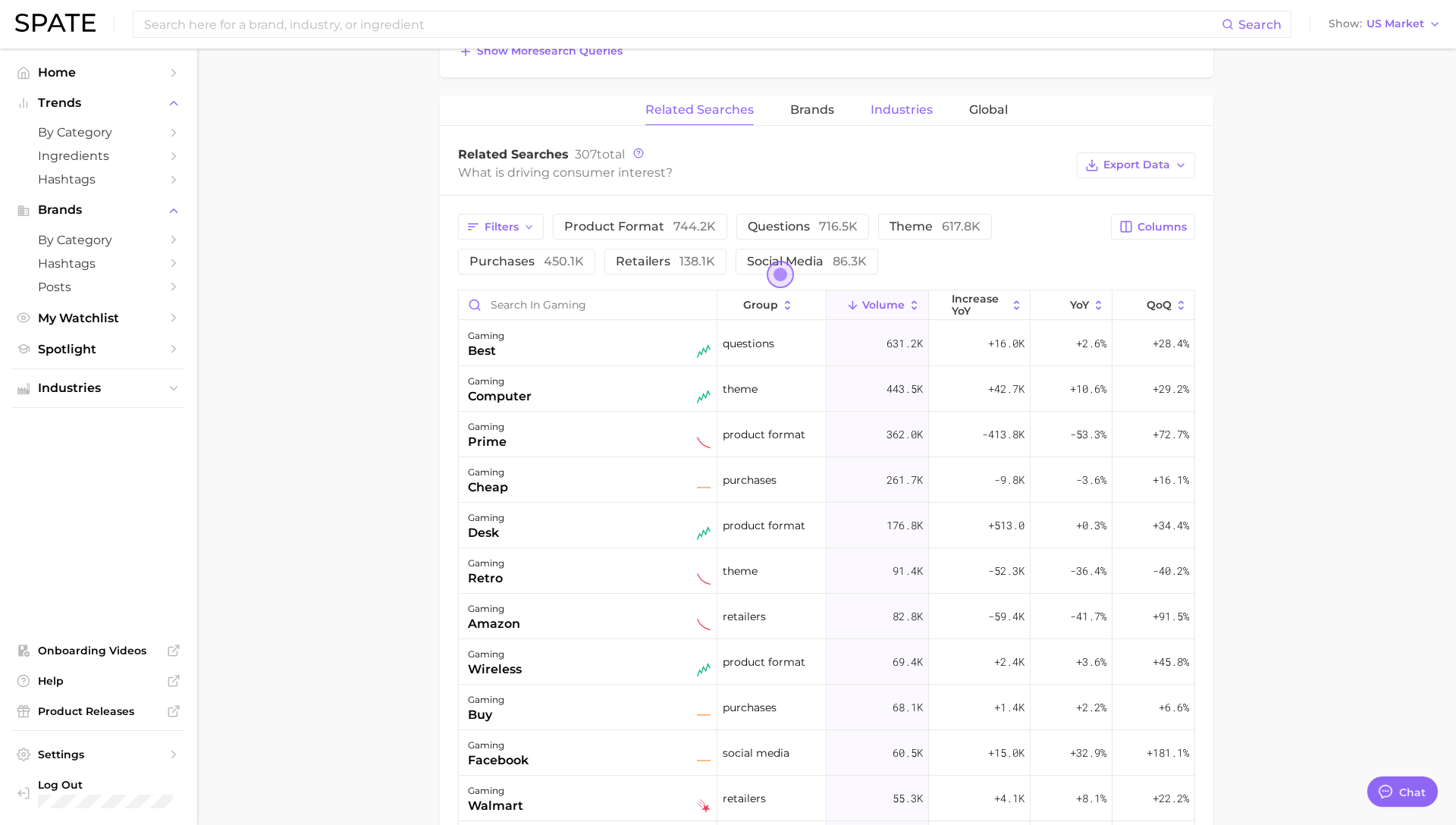
click at [912, 110] on span "Industries" at bounding box center [901, 109] width 62 height 13
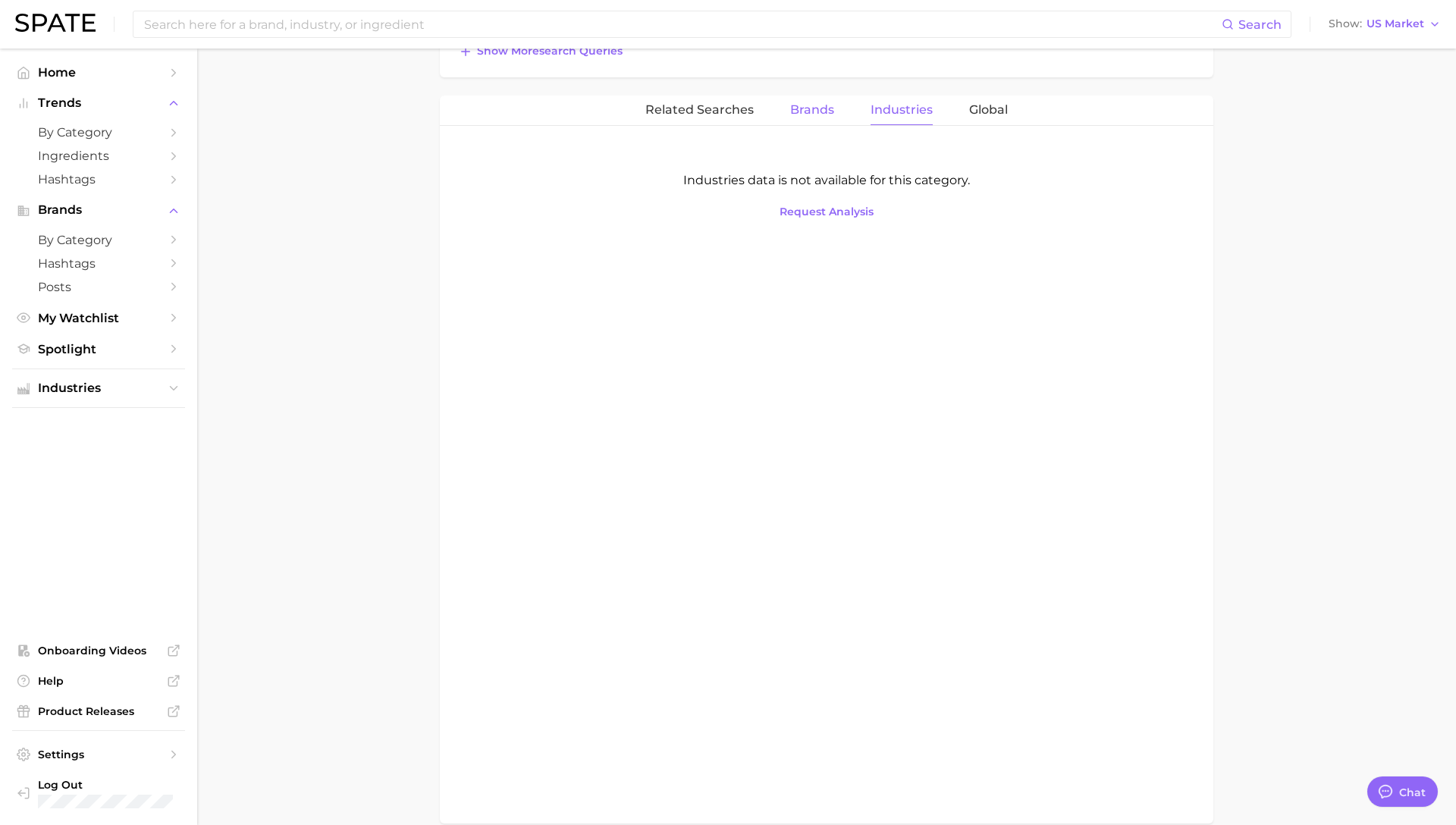
click at [792, 109] on span "Brands" at bounding box center [812, 109] width 44 height 13
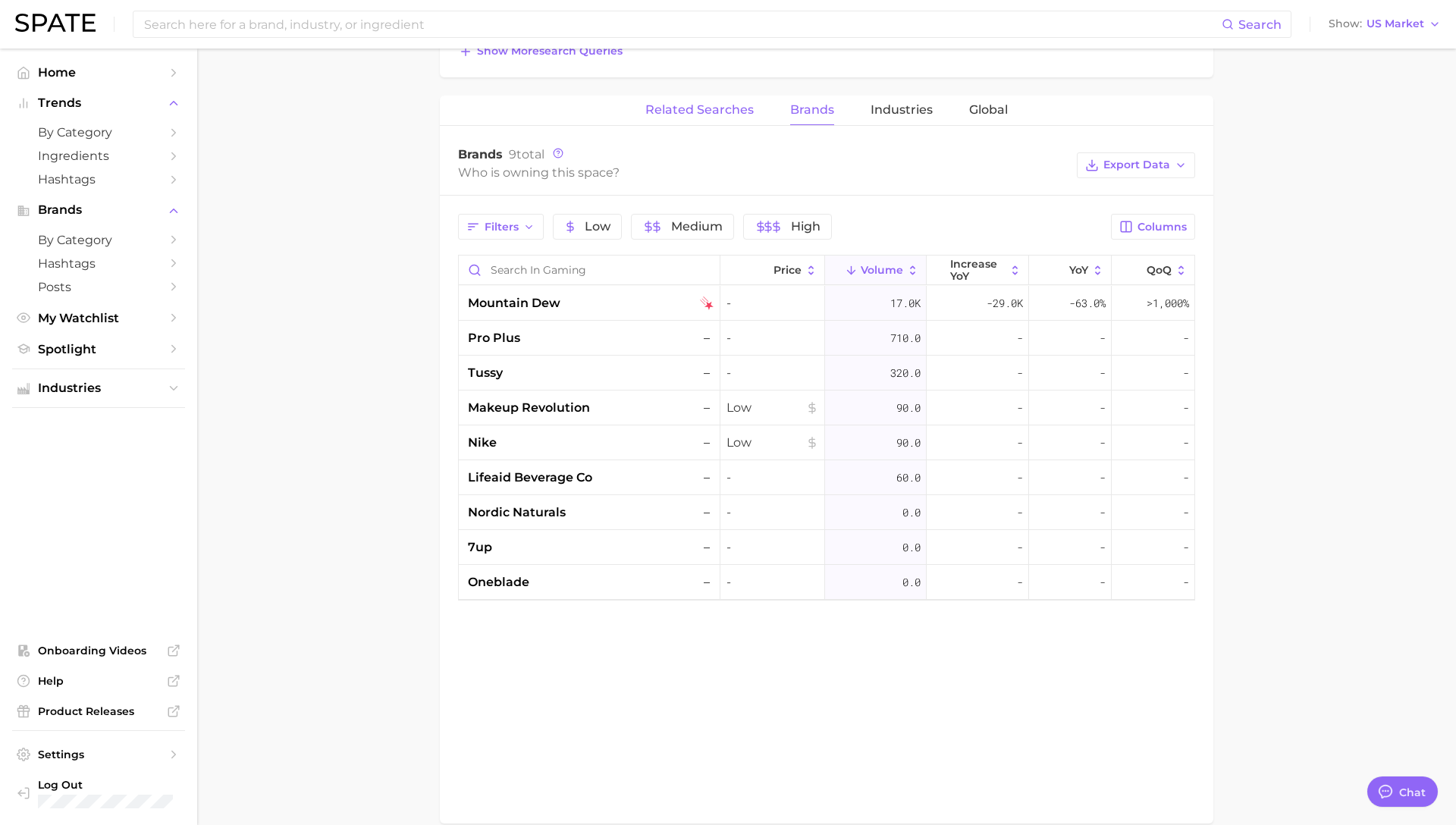
click at [699, 113] on span "Related Searches" at bounding box center [700, 109] width 109 height 13
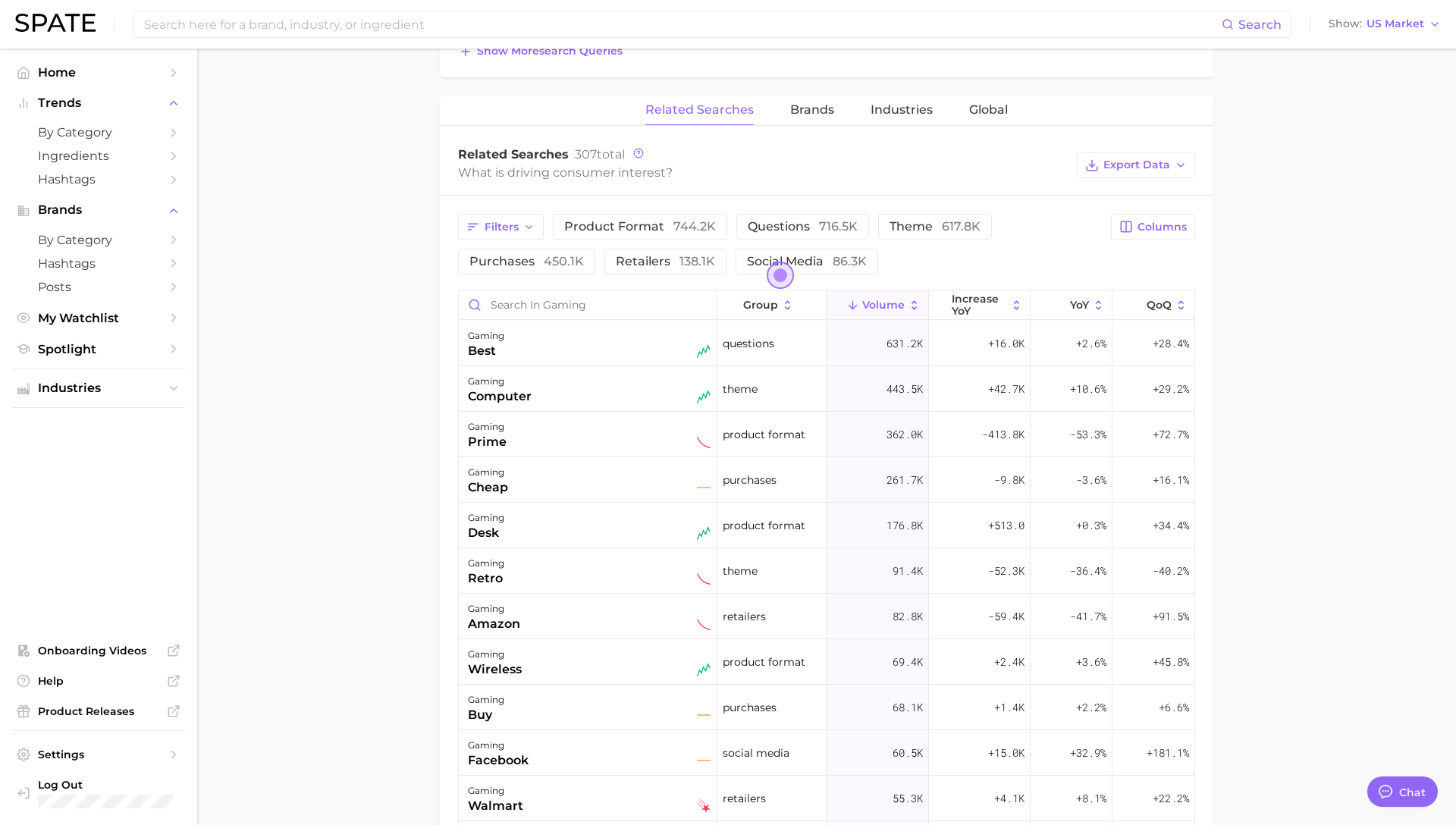
click at [1324, 261] on main "1. societal shifts & culture 2. pop culture 3. video games 4. gaming Overview G…" at bounding box center [827, 296] width 1259 height 1826
